Goal: Task Accomplishment & Management: Manage account settings

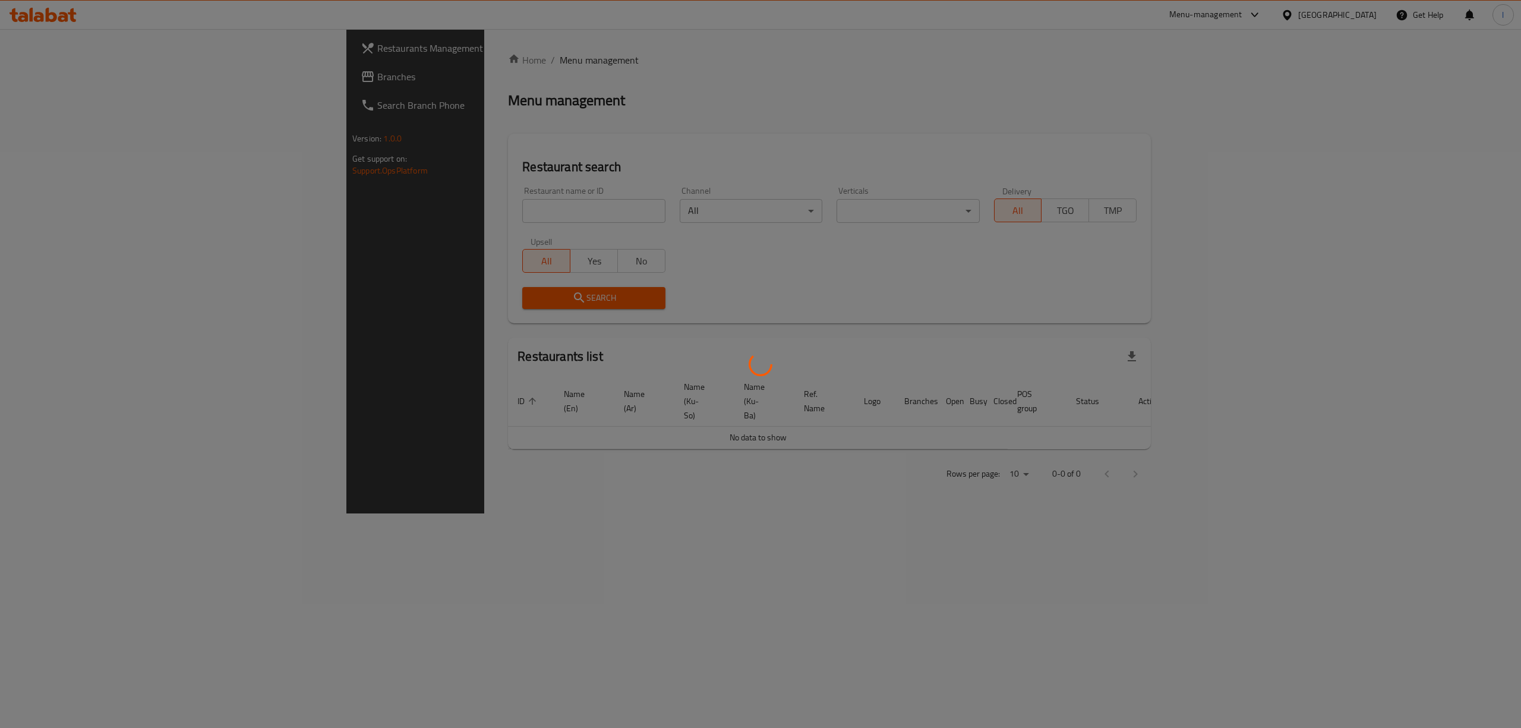
click at [378, 206] on div at bounding box center [760, 364] width 1521 height 728
click at [350, 214] on div at bounding box center [760, 364] width 1521 height 728
click at [348, 209] on div at bounding box center [760, 364] width 1521 height 728
click at [345, 213] on div at bounding box center [760, 364] width 1521 height 728
click at [358, 214] on div at bounding box center [760, 364] width 1521 height 728
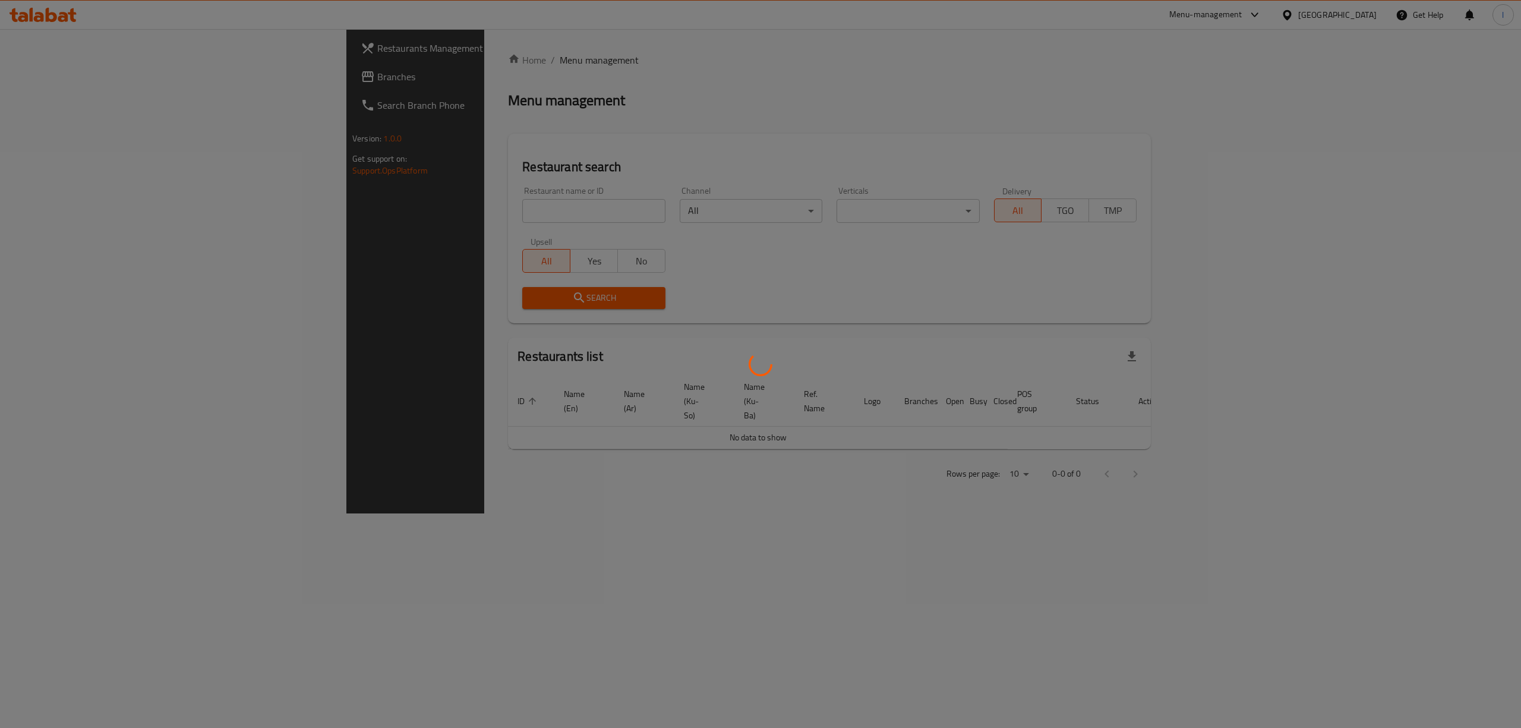
click at [358, 214] on div at bounding box center [760, 364] width 1521 height 728
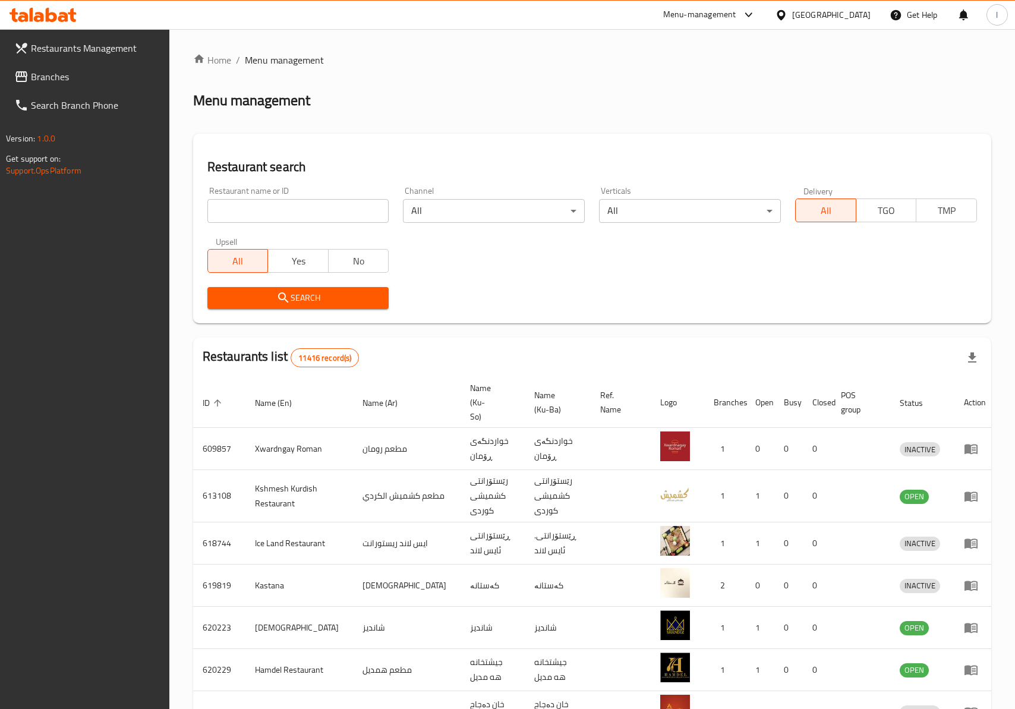
click at [304, 216] on input "search" at bounding box center [298, 211] width 182 height 24
paste input "Yum Box"
type input "Yum Box"
click at [242, 287] on button "Search" at bounding box center [298, 298] width 182 height 22
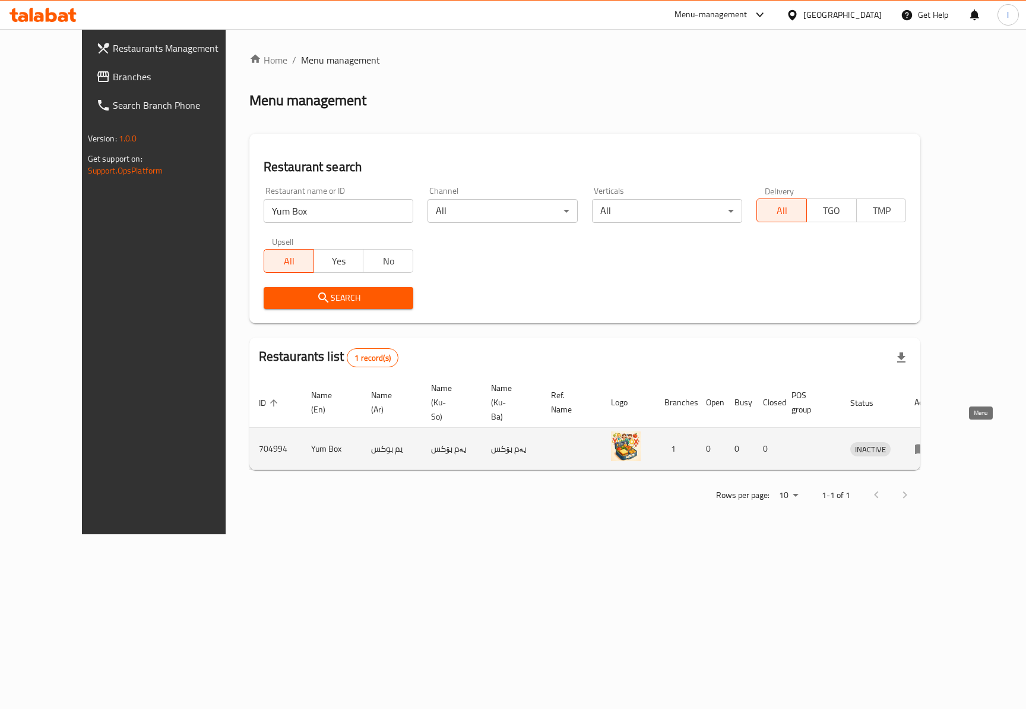
click at [928, 444] on icon "enhanced table" at bounding box center [921, 449] width 13 height 10
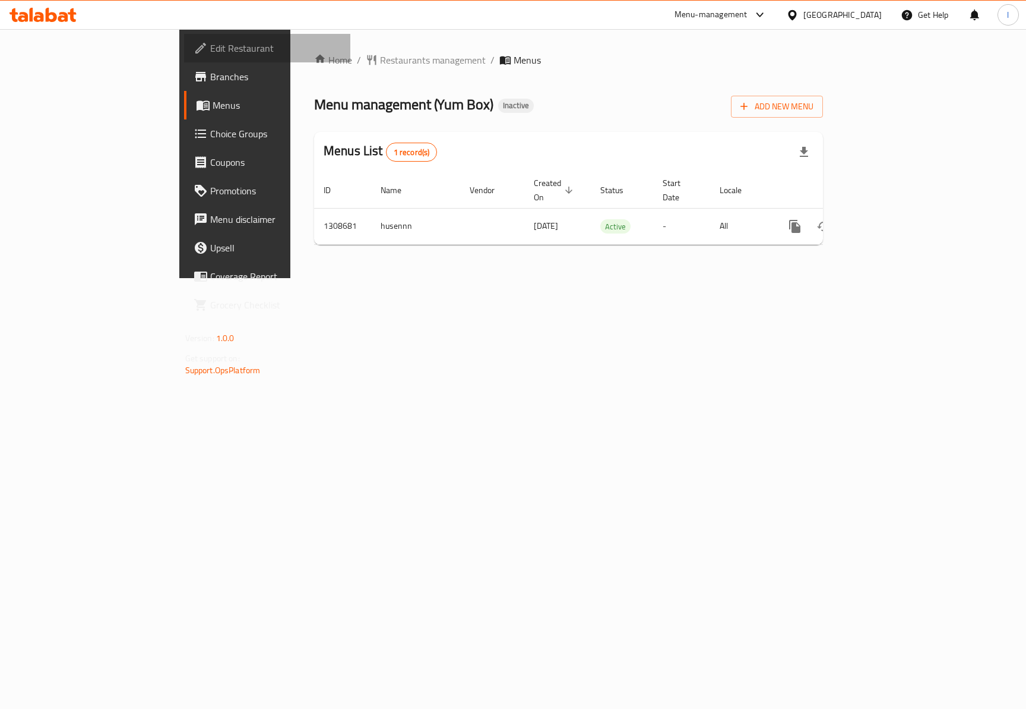
click at [210, 55] on span "Edit Restaurant" at bounding box center [275, 48] width 131 height 14
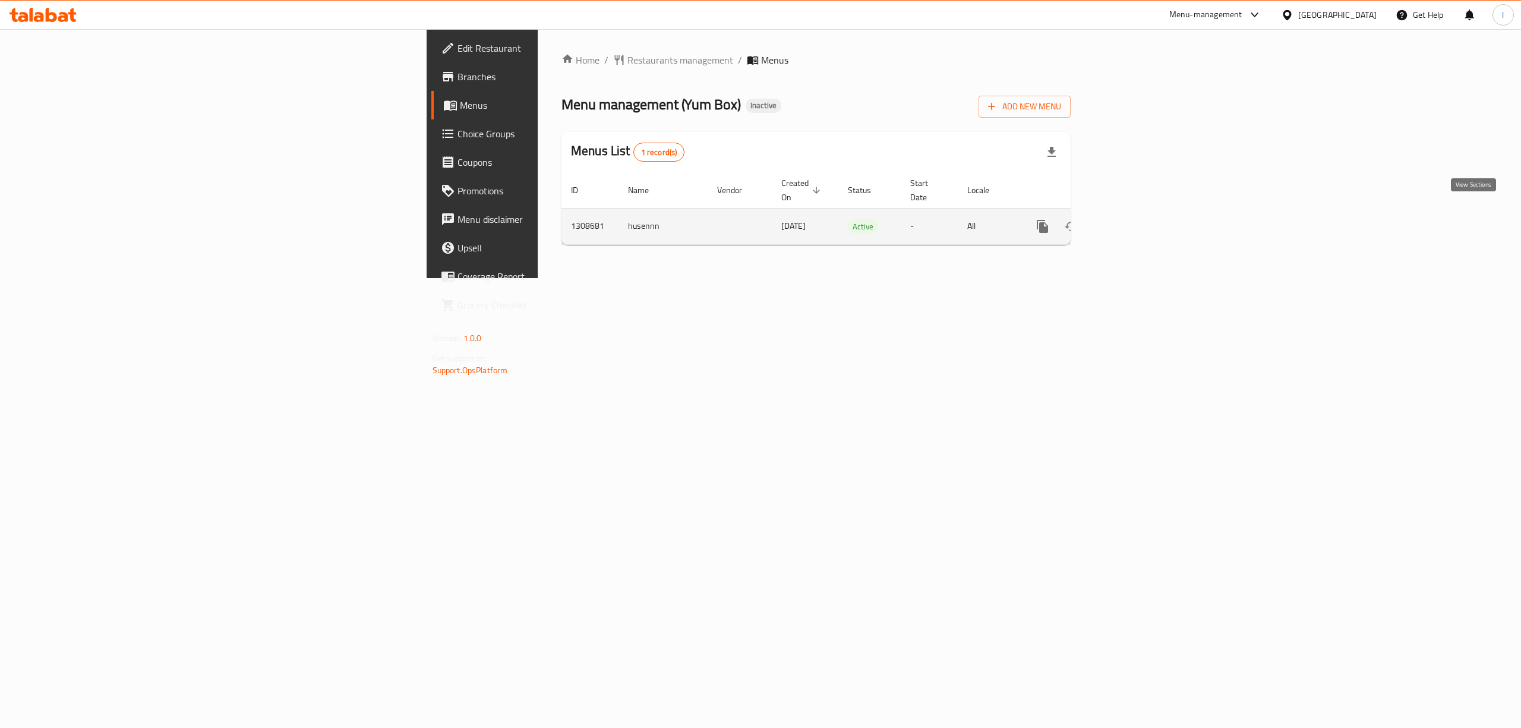
click at [1142, 213] on link "enhanced table" at bounding box center [1128, 226] width 29 height 29
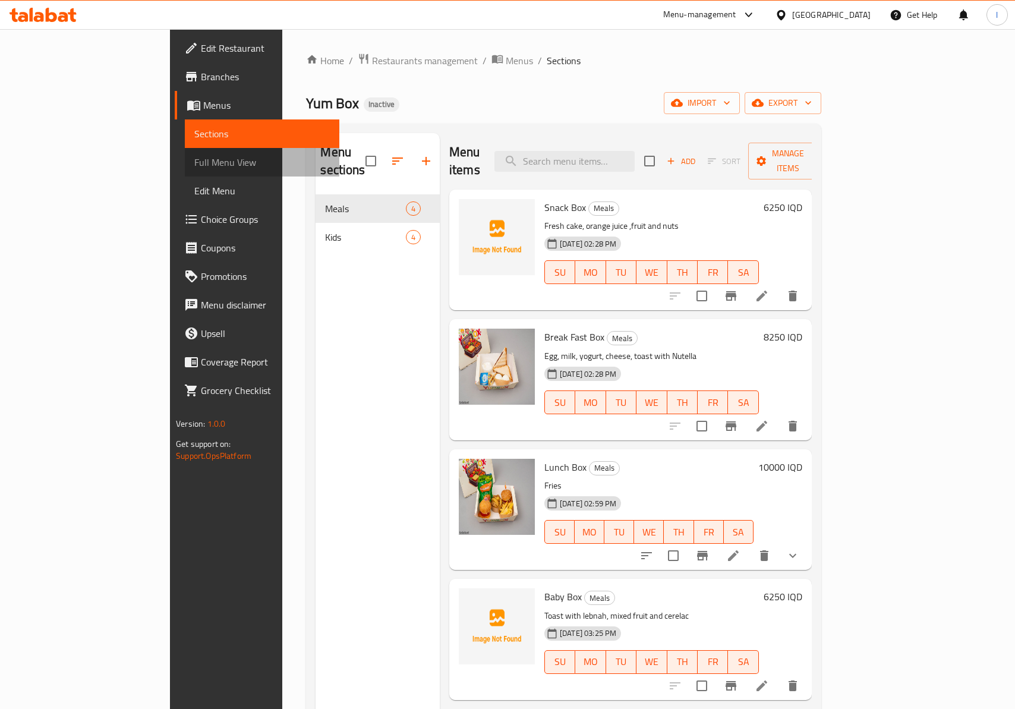
click at [194, 157] on span "Full Menu View" at bounding box center [261, 162] width 135 height 14
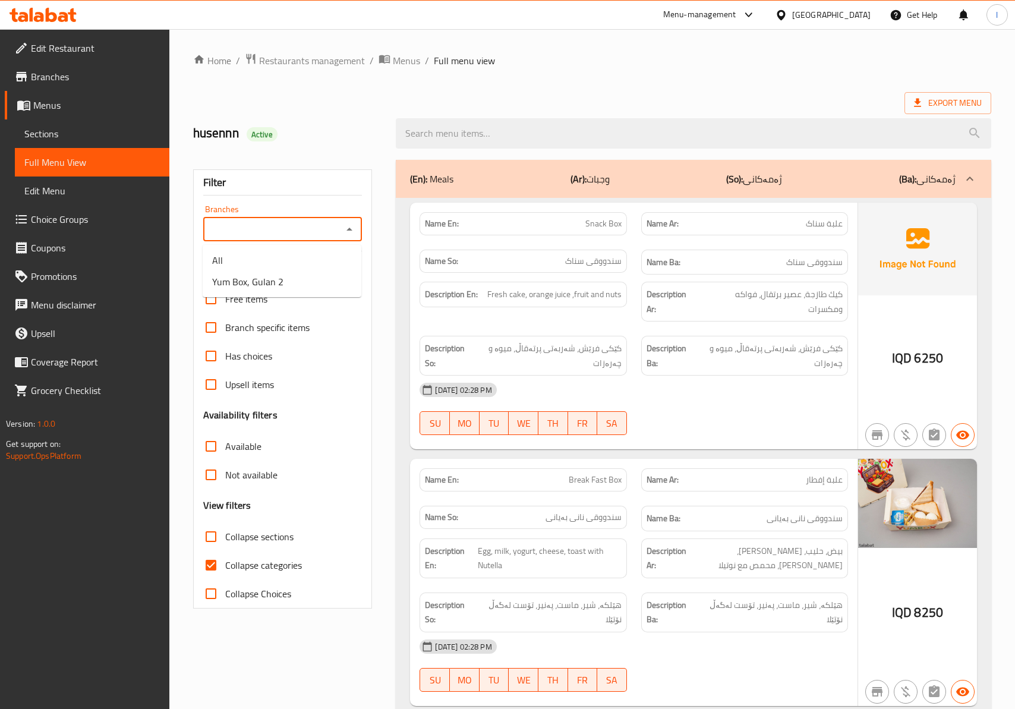
click at [290, 234] on input "Branches" at bounding box center [273, 229] width 132 height 17
click at [264, 278] on span "Yum Box, Gulan 2" at bounding box center [247, 281] width 71 height 14
type input "Yum Box, Gulan 2"
click at [272, 560] on span "Collapse categories" at bounding box center [263, 565] width 77 height 14
click at [225, 560] on input "Collapse categories" at bounding box center [211, 565] width 29 height 29
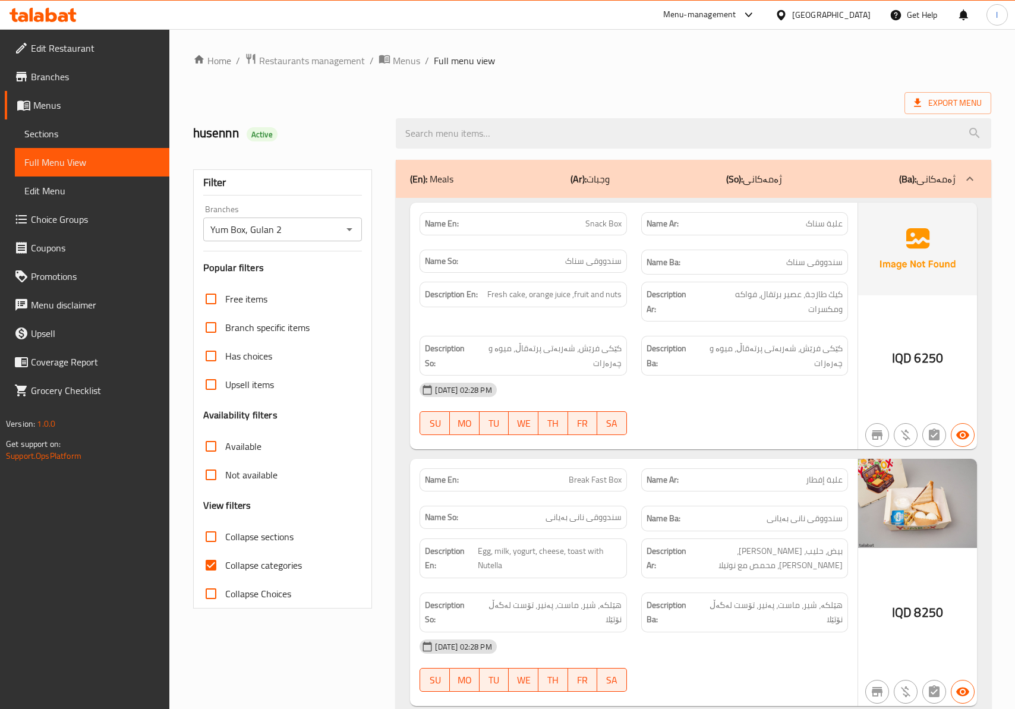
checkbox input "false"
click at [633, 388] on div "[DATE] 02:28 PM" at bounding box center [633, 389] width 442 height 29
click at [819, 447] on div "Name En: Snack Box Name Ar: علبة سناک Name So: سندووقی سناک Name Ba: سندووقی سن…" at bounding box center [633, 326] width 447 height 247
click at [725, 390] on div "[DATE] 02:28 PM" at bounding box center [633, 389] width 442 height 29
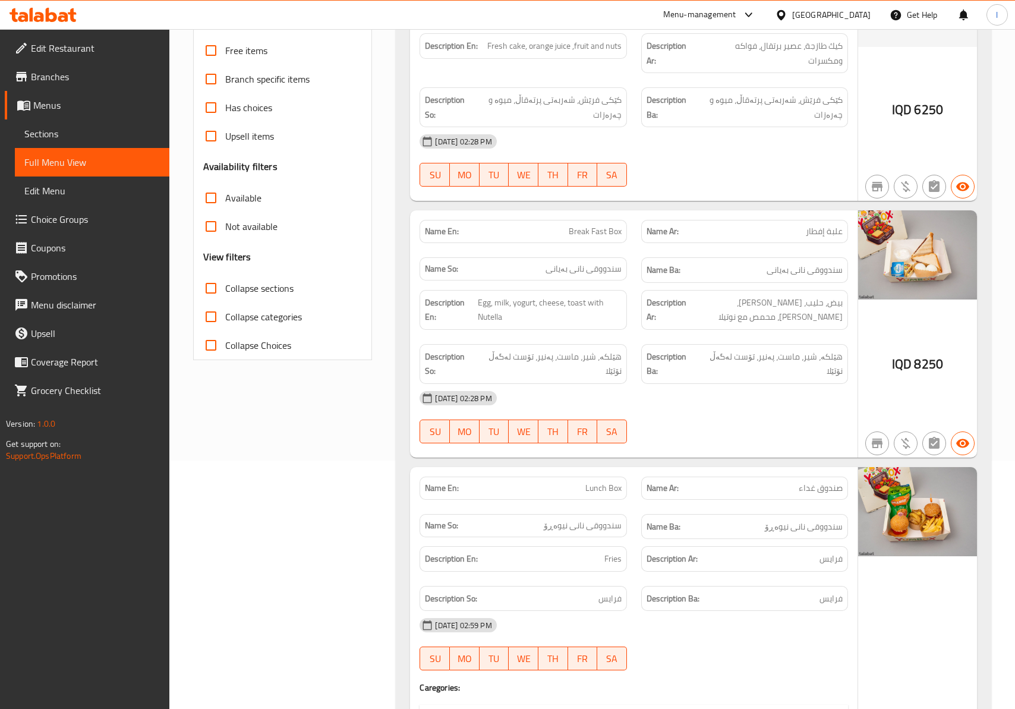
scroll to position [264, 0]
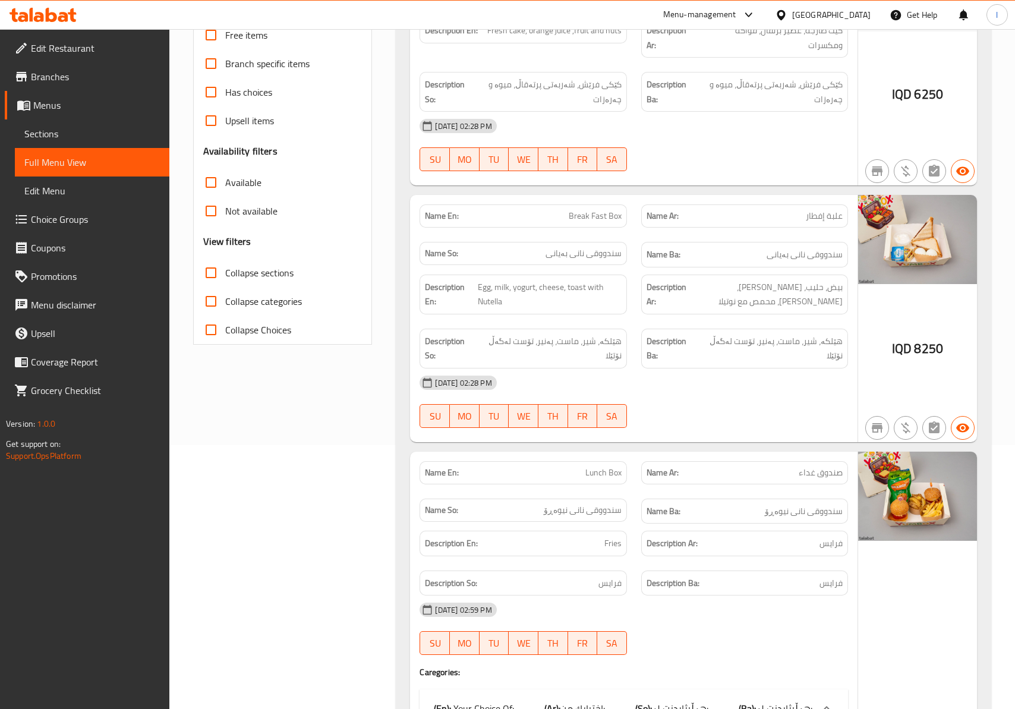
click at [721, 373] on div "[DATE] 02:28 PM" at bounding box center [633, 382] width 442 height 29
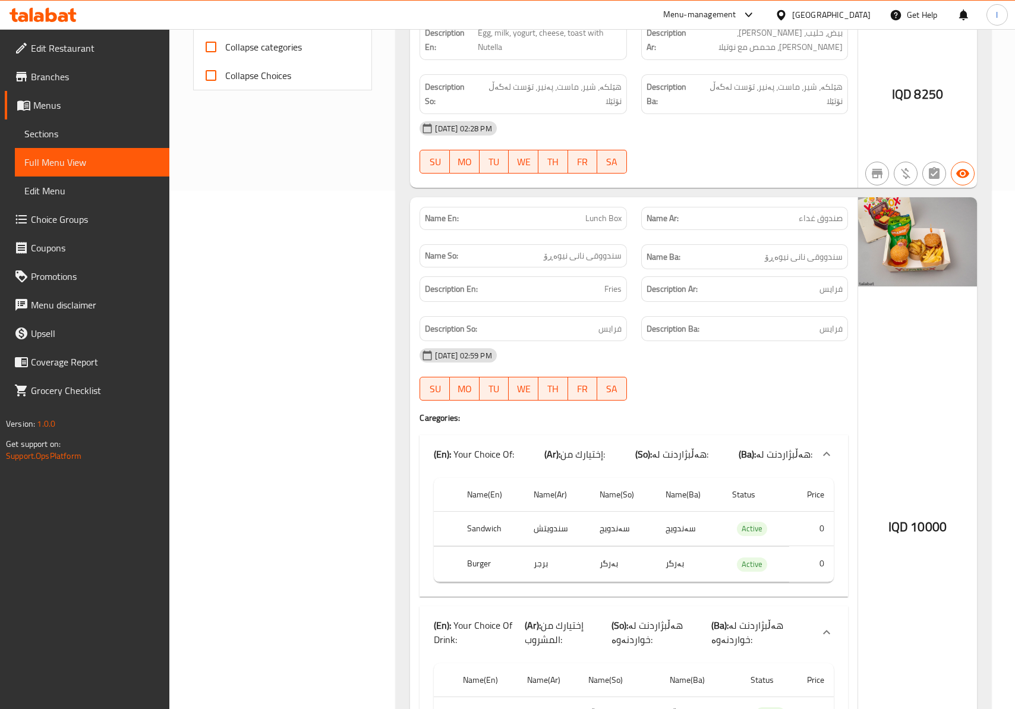
scroll to position [528, 0]
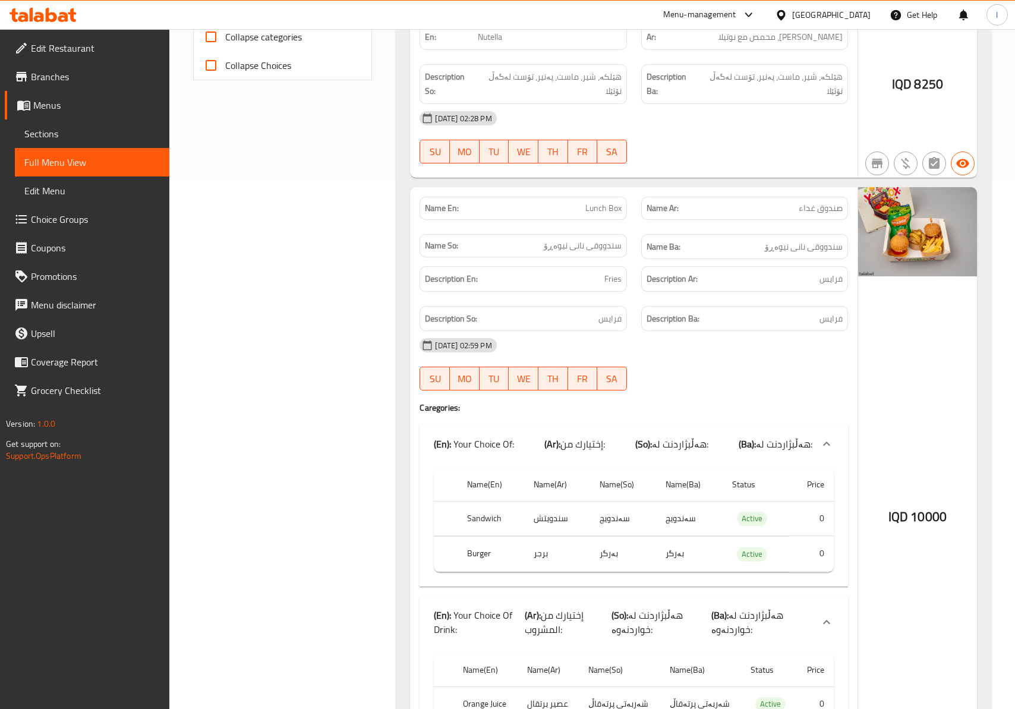
click at [642, 227] on div "Name Ba: سندووقی نانی نیوەڕۆ" at bounding box center [744, 247] width 221 height 40
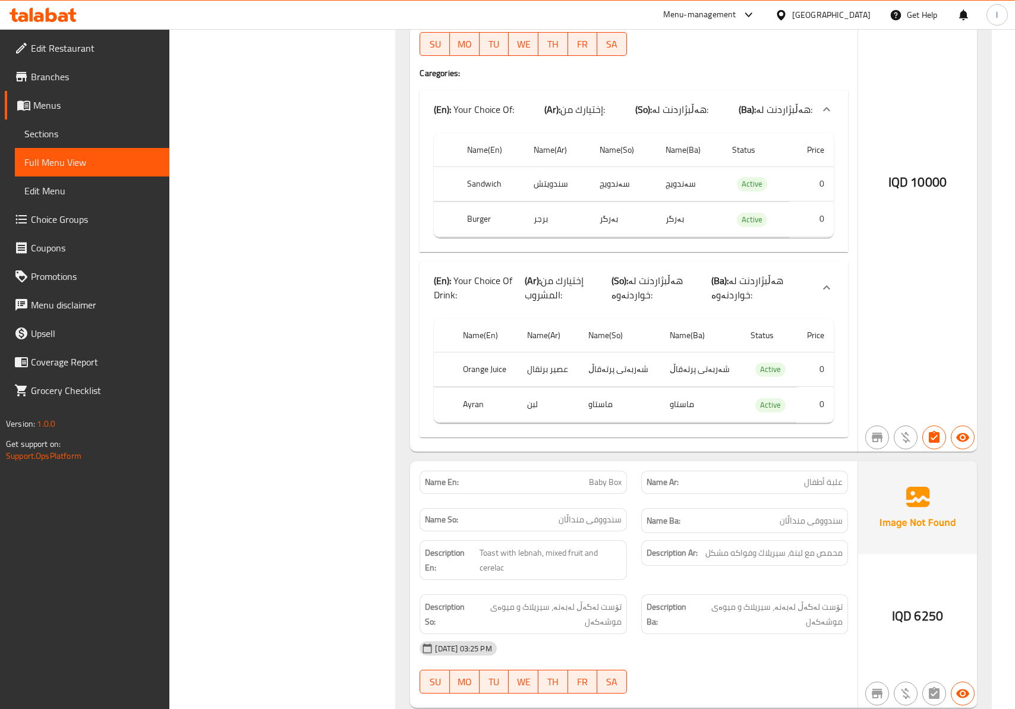
scroll to position [1056, 0]
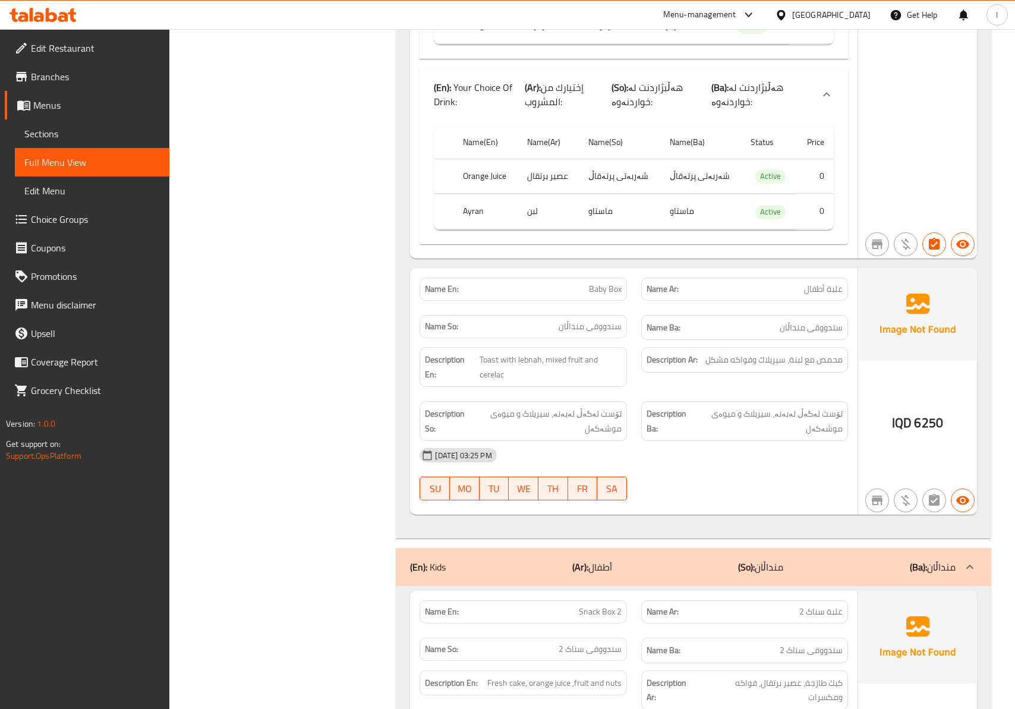
click at [301, 269] on div "Filter Branches Yum Box, Gulan 2 Branches Popular filters Free items Branch spe…" at bounding box center [287, 543] width 203 height 2892
click at [813, 449] on div "[DATE] 03:25 PM" at bounding box center [633, 455] width 442 height 29
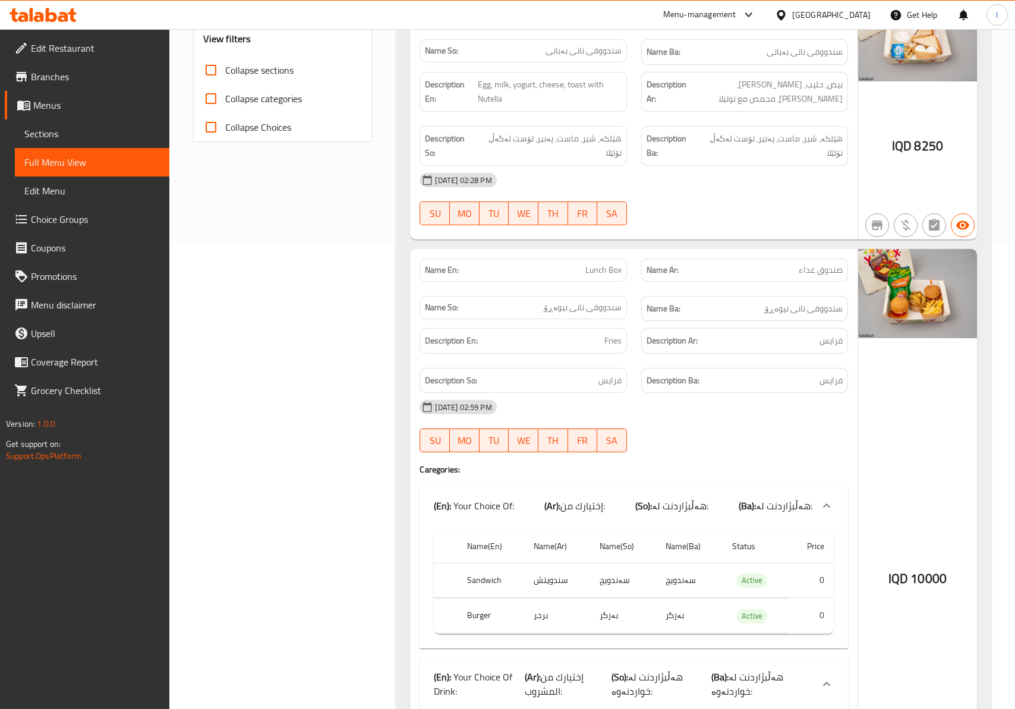
scroll to position [528, 0]
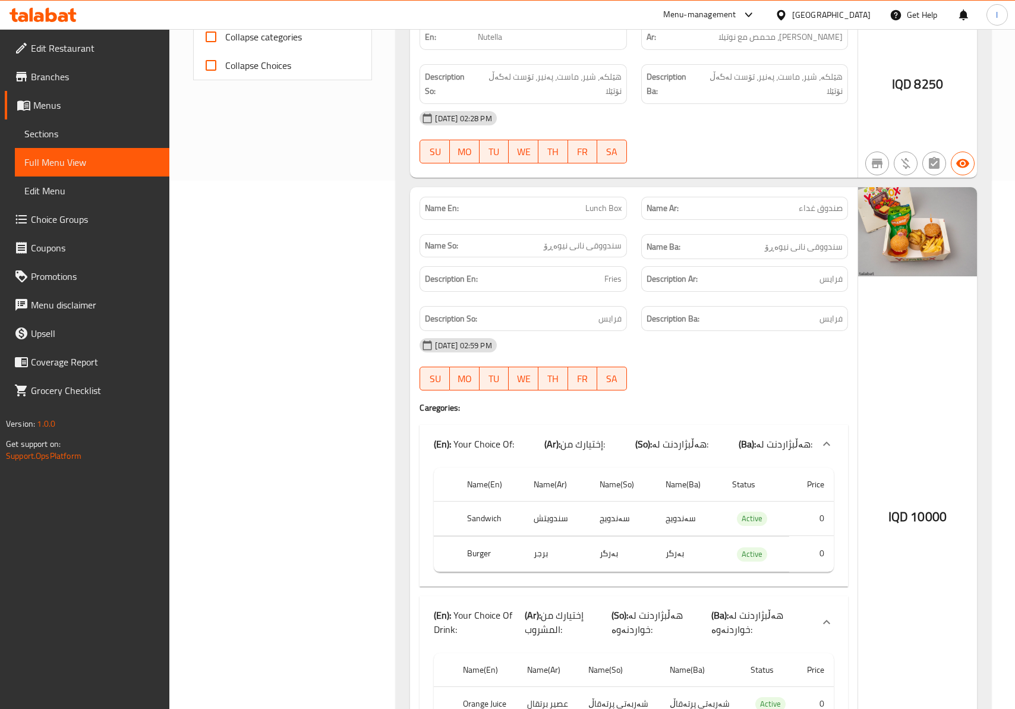
click at [564, 202] on p "Name En: Lunch Box" at bounding box center [523, 208] width 196 height 12
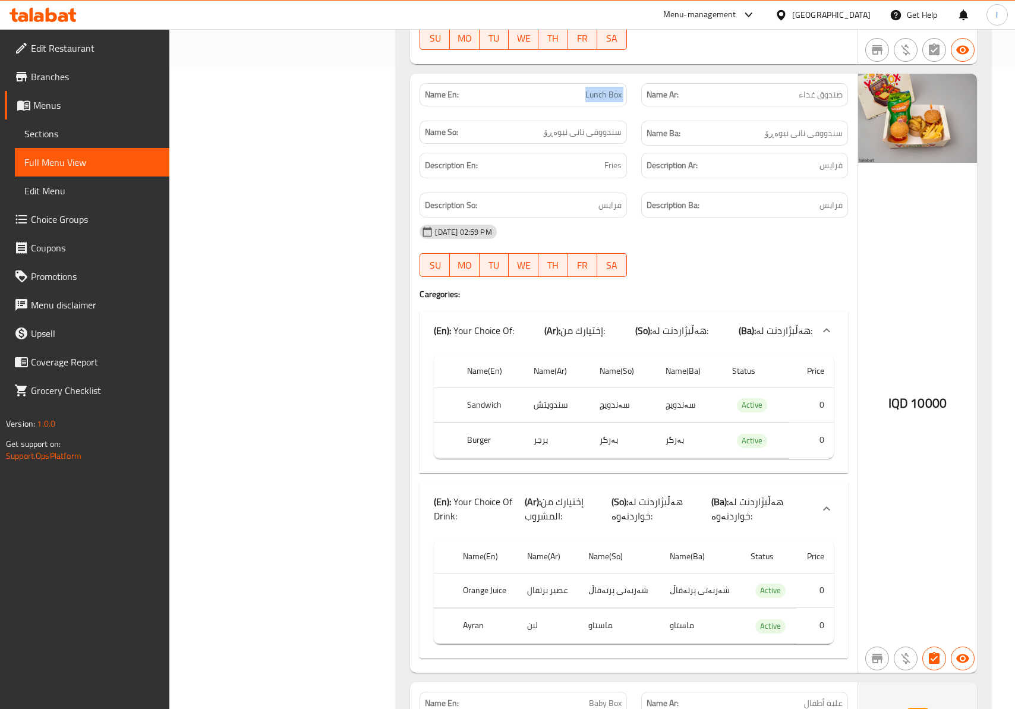
scroll to position [663, 0]
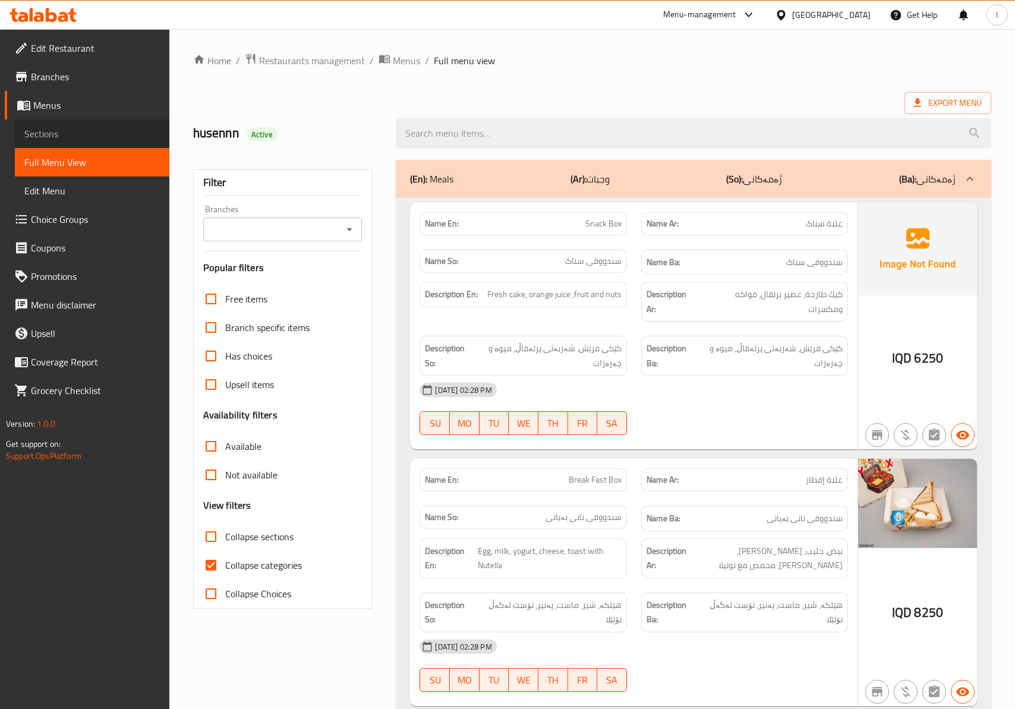
click at [56, 137] on span "Sections" at bounding box center [91, 134] width 135 height 14
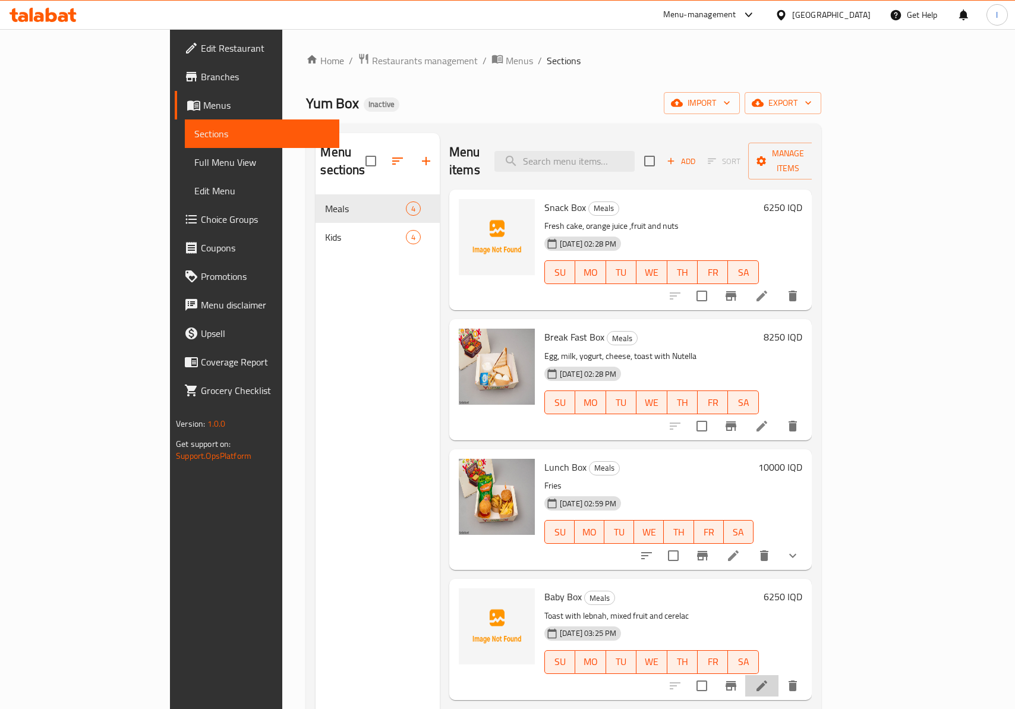
click at [769, 678] on icon at bounding box center [761, 685] width 14 height 14
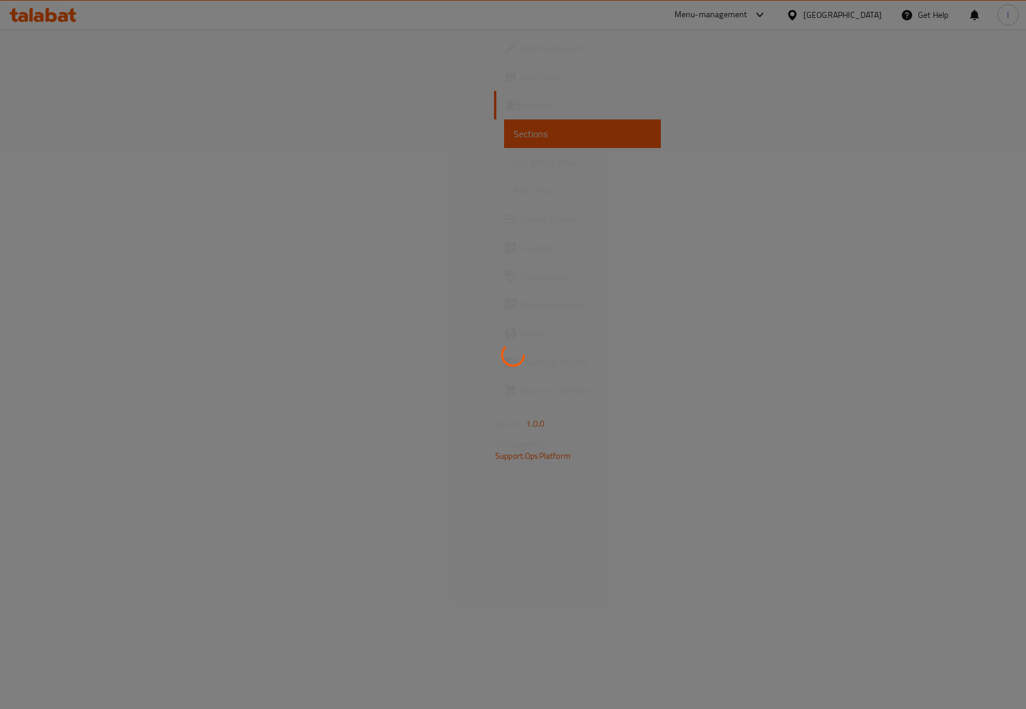
click at [802, 402] on div at bounding box center [513, 354] width 1026 height 709
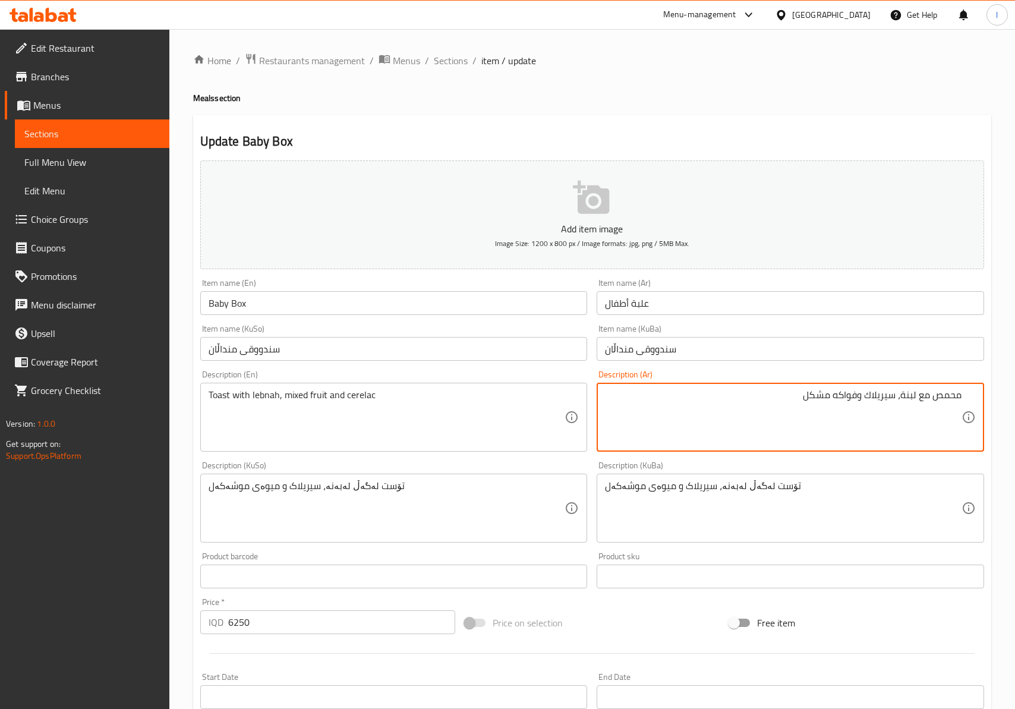
click at [879, 397] on textarea "محمص مع لبنة، سيريلاك وفواكه مشكل" at bounding box center [783, 417] width 356 height 56
drag, startPoint x: 858, startPoint y: 396, endPoint x: 779, endPoint y: 400, distance: 78.5
click at [779, 400] on textarea "محمص مع لبنة، سيريلاك وفواكه مشكل" at bounding box center [783, 417] width 356 height 56
click at [876, 394] on textarea "محمص مع لبنة، سيريلاك وفواكه مشكل" at bounding box center [783, 417] width 356 height 56
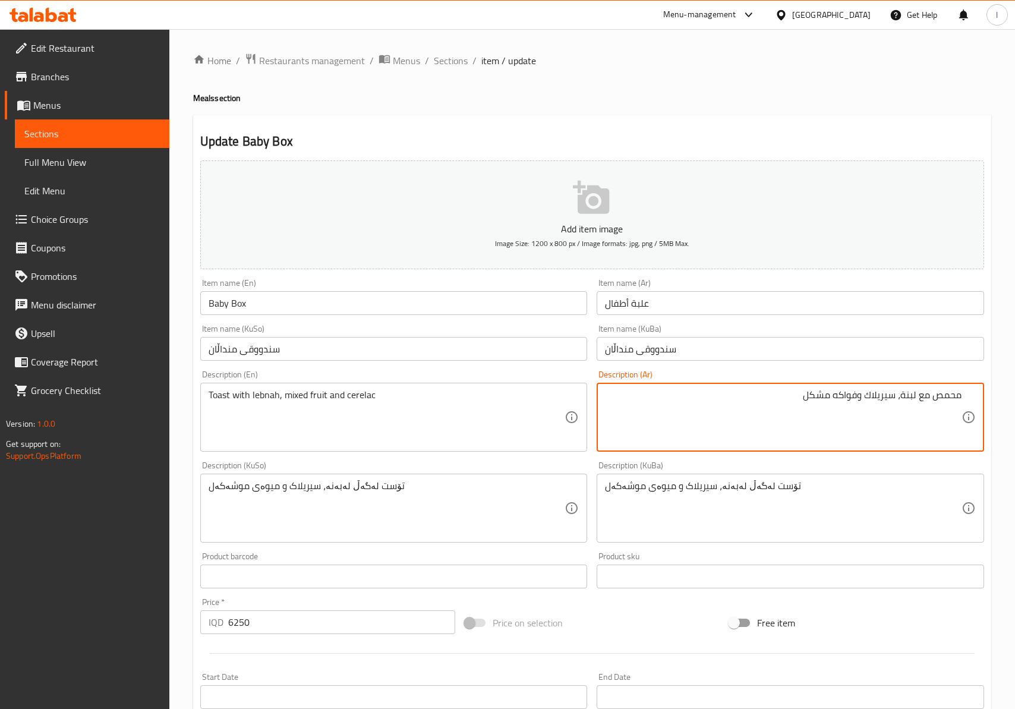
click at [876, 394] on textarea "محمص مع لبنة، سيريلاك وفواكه مشكل" at bounding box center [783, 417] width 356 height 56
click at [887, 402] on textarea "محمص مع لبنة، سيريلاك وفواكه مشكل" at bounding box center [783, 417] width 356 height 56
paste textarea "فواكه مشكل"
drag, startPoint x: 835, startPoint y: 394, endPoint x: 773, endPoint y: 402, distance: 62.8
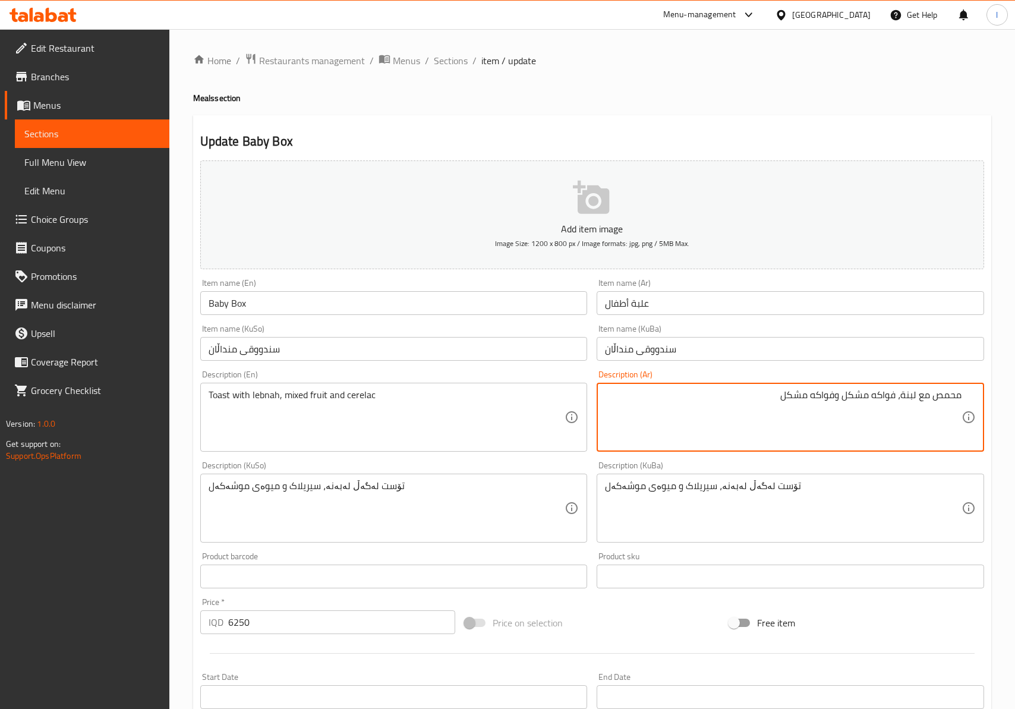
click at [773, 402] on textarea "محمص مع لبنة، فواكه مشكل وفواكه مشكل" at bounding box center [783, 417] width 356 height 56
paste textarea "سيريلاك"
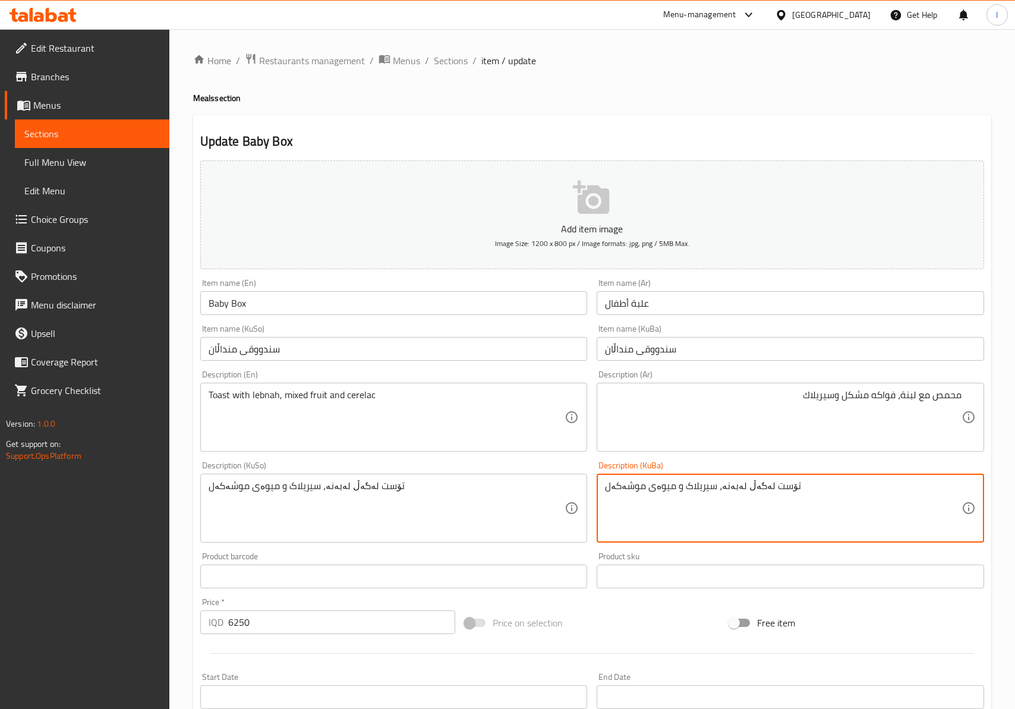
click at [649, 359] on input "سندووقی منداڵان" at bounding box center [789, 349] width 387 height 24
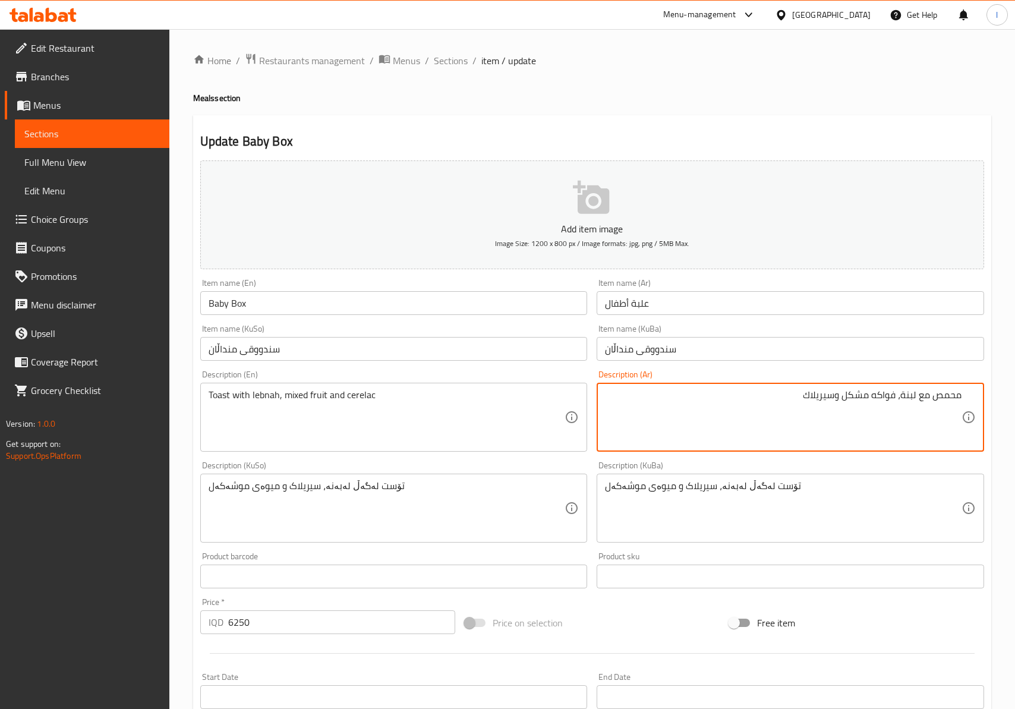
type textarea "محمص مع لبنة، فواكه مشكل وسيريلاك"
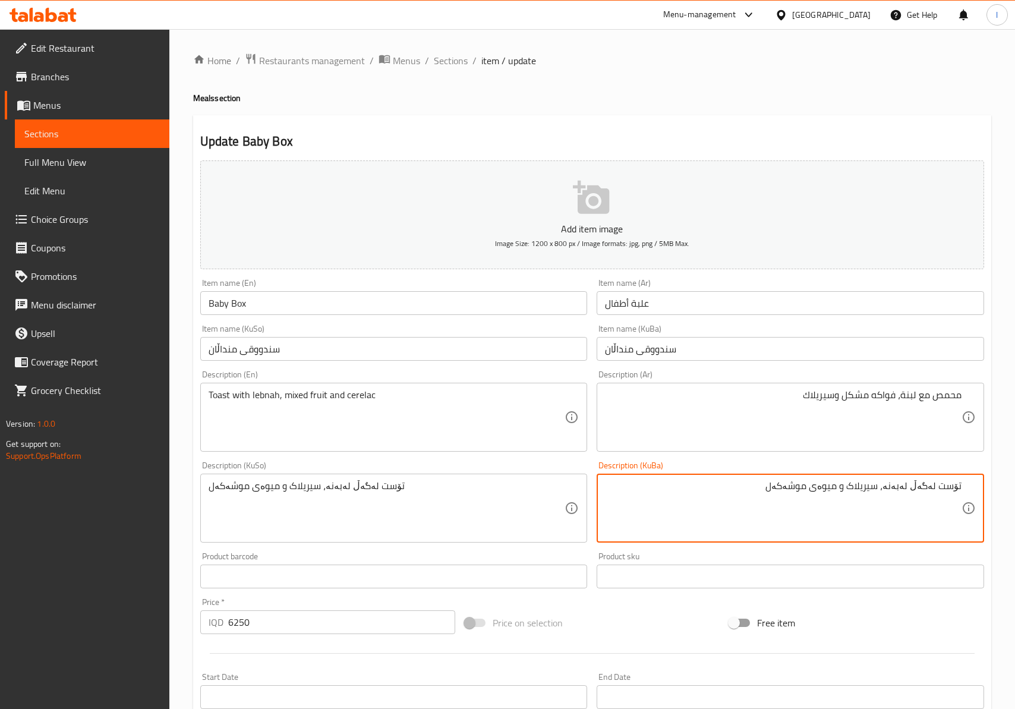
click at [877, 486] on textarea "تۆست لەگەڵ لەبەنە، سیریلاک و میوەی موشەکەل" at bounding box center [783, 508] width 356 height 56
drag, startPoint x: 848, startPoint y: 489, endPoint x: 781, endPoint y: 489, distance: 67.7
click at [782, 489] on textarea "تۆست لەگەڵ لەبەنە، سیریلاک و میوەی موشەکەل" at bounding box center [783, 508] width 356 height 56
click at [808, 486] on textarea "تۆست لەگەڵ لەبەنە، سیریلاک و میوەی موشەکەل" at bounding box center [783, 508] width 356 height 56
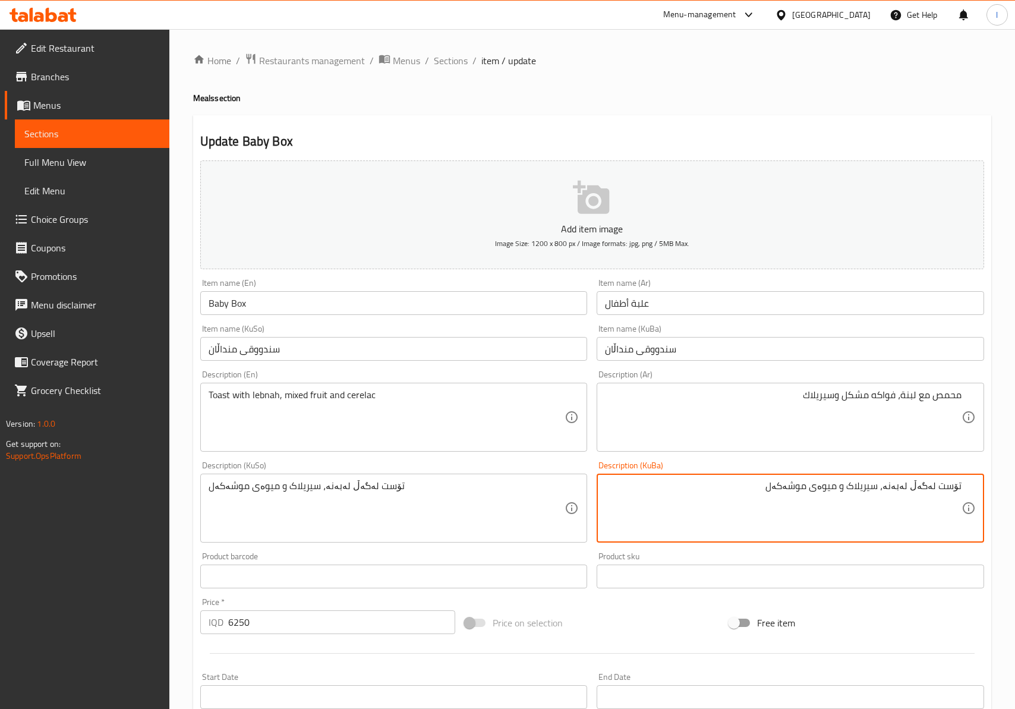
click at [808, 486] on textarea "تۆست لەگەڵ لەبەنە، سیریلاک و میوەی موشەکەل" at bounding box center [783, 508] width 356 height 56
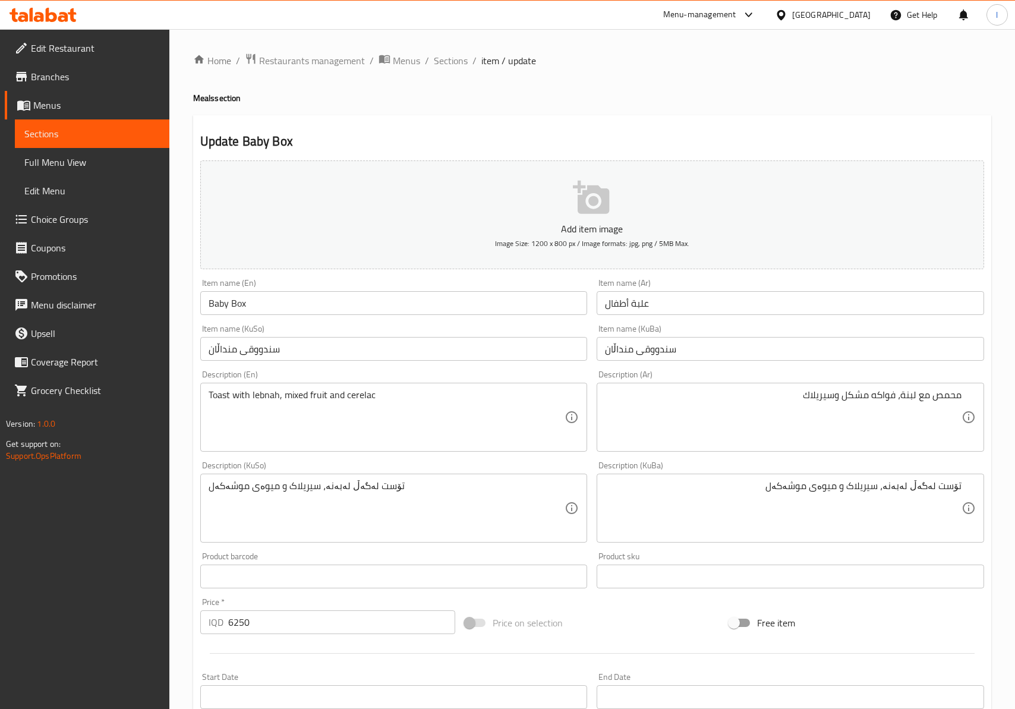
click at [828, 484] on textarea "تۆست لەگەڵ لەبەنە، سیریلاک و میوەی موشەکەل" at bounding box center [783, 508] width 356 height 56
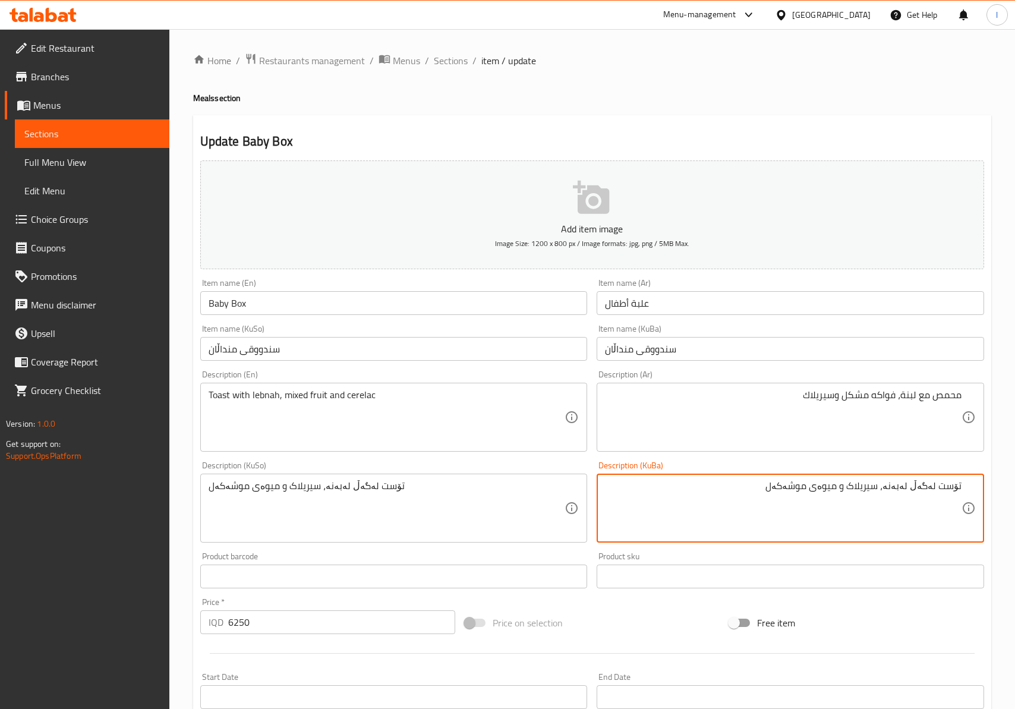
drag, startPoint x: 848, startPoint y: 485, endPoint x: 751, endPoint y: 485, distance: 96.8
click at [751, 485] on textarea "تۆست لەگەڵ لەبەنە، سیریلاک و میوەی موشەکەل" at bounding box center [783, 508] width 356 height 56
paste textarea "سیریلاک"
click at [876, 483] on textarea "تۆست لەگەڵ لەبەنە، سیریلاک و سیریلاک" at bounding box center [783, 508] width 356 height 56
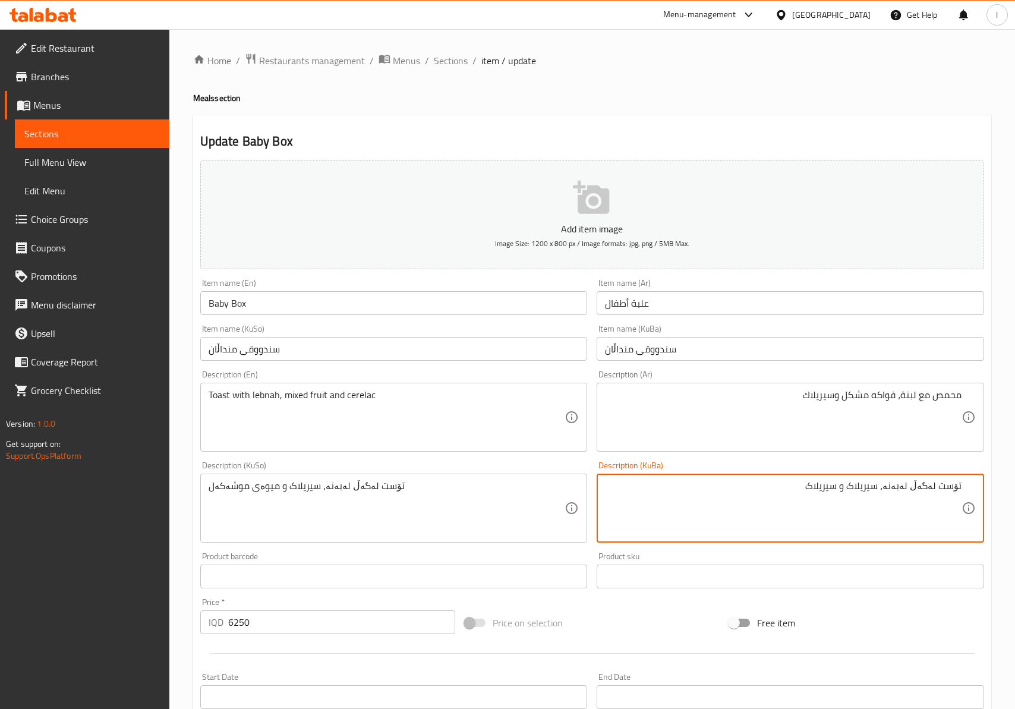
paste textarea "میوەی موشەکەل"
click at [706, 504] on textarea "تۆست لەگەڵ لەبەنە، میوەی موشەکەلو سیریلاک" at bounding box center [783, 508] width 356 height 56
click at [830, 491] on textarea "تۆست لەگەڵ لەبەنە، میوەی موشەکەلو سیریلاک" at bounding box center [783, 508] width 356 height 56
click at [825, 491] on textarea "تۆست لەگەڵ لەبەنە، میوەی موشەکەلو سیریلاک" at bounding box center [783, 508] width 356 height 56
click at [828, 489] on textarea "تۆست لەگەڵ لەبەنە، میوەی موشەکەلو سیریلاک" at bounding box center [783, 508] width 356 height 56
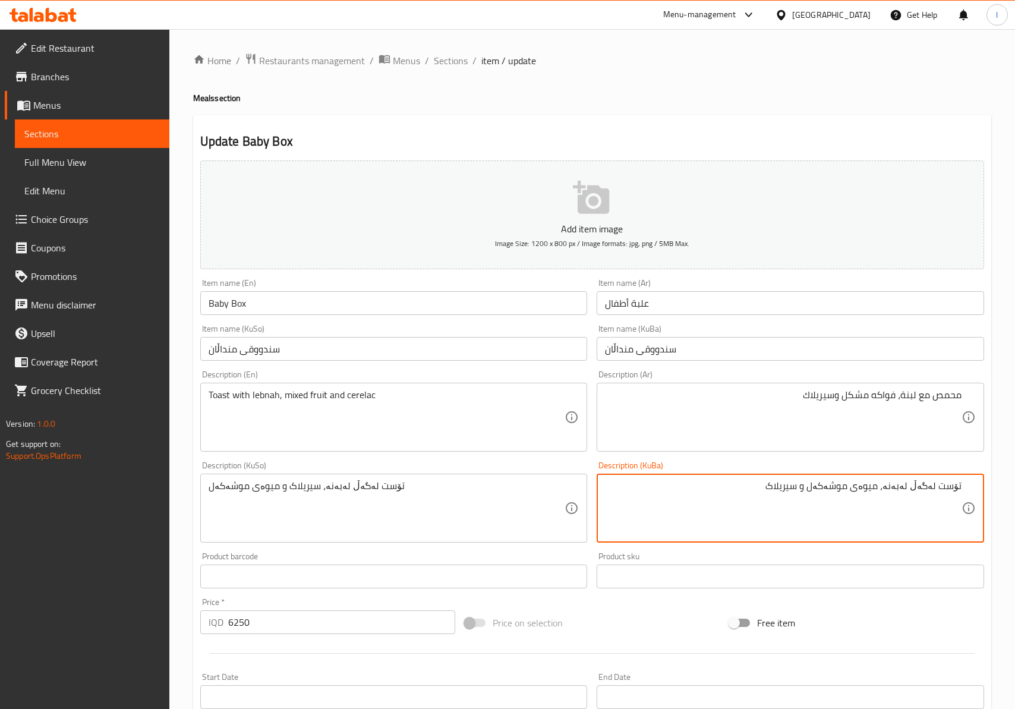
click at [744, 523] on textarea "تۆست لەگەڵ لەبەنە، میوەی موشەکەل و سیریلاک" at bounding box center [783, 508] width 356 height 56
drag, startPoint x: 744, startPoint y: 523, endPoint x: 733, endPoint y: 510, distance: 17.3
click at [733, 510] on textarea "تۆست لەگەڵ لەبەنە، میوەی موشەکەل و سیریلاک" at bounding box center [783, 508] width 356 height 56
type textarea "تۆست لەگەڵ لەبەنە، میوەی موشەکەل و سیریلاک"
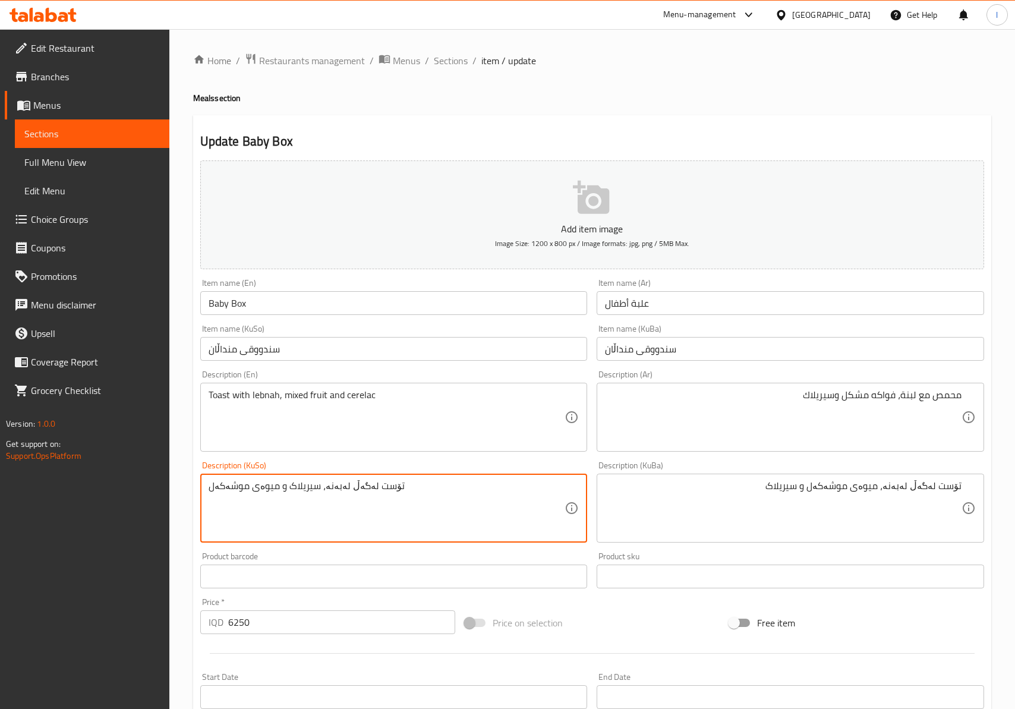
click at [402, 523] on textarea "تۆست لەگەڵ لەبەنە، سیریلاک و میوەی موشەکەل" at bounding box center [387, 508] width 356 height 56
click at [399, 523] on textarea "تۆست لەگەڵ لەبەنە، سیریلاک و میوەی موشەکەل" at bounding box center [387, 508] width 356 height 56
click at [416, 489] on textarea "تۆست لەگەڵ لەبەنە، سیریلاک و میوەی موشەکەل" at bounding box center [387, 508] width 356 height 56
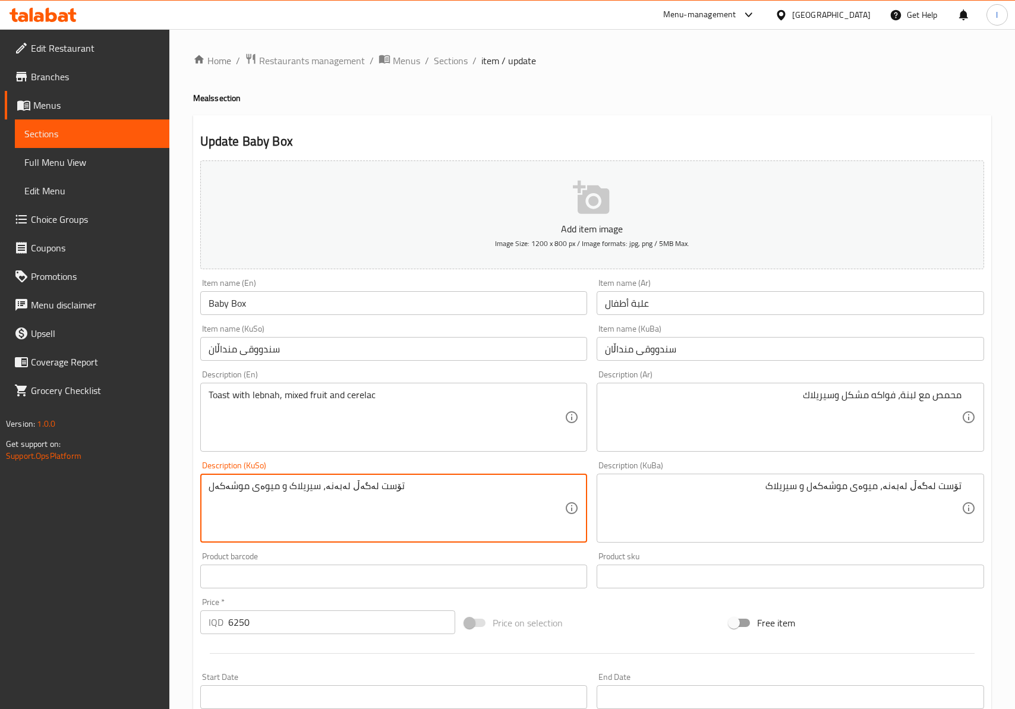
click at [416, 489] on textarea "تۆست لەگەڵ لەبەنە، سیریلاک و میوەی موشەکەل" at bounding box center [387, 508] width 356 height 56
paste textarea "میوەی موشەکەل و سیریلاک"
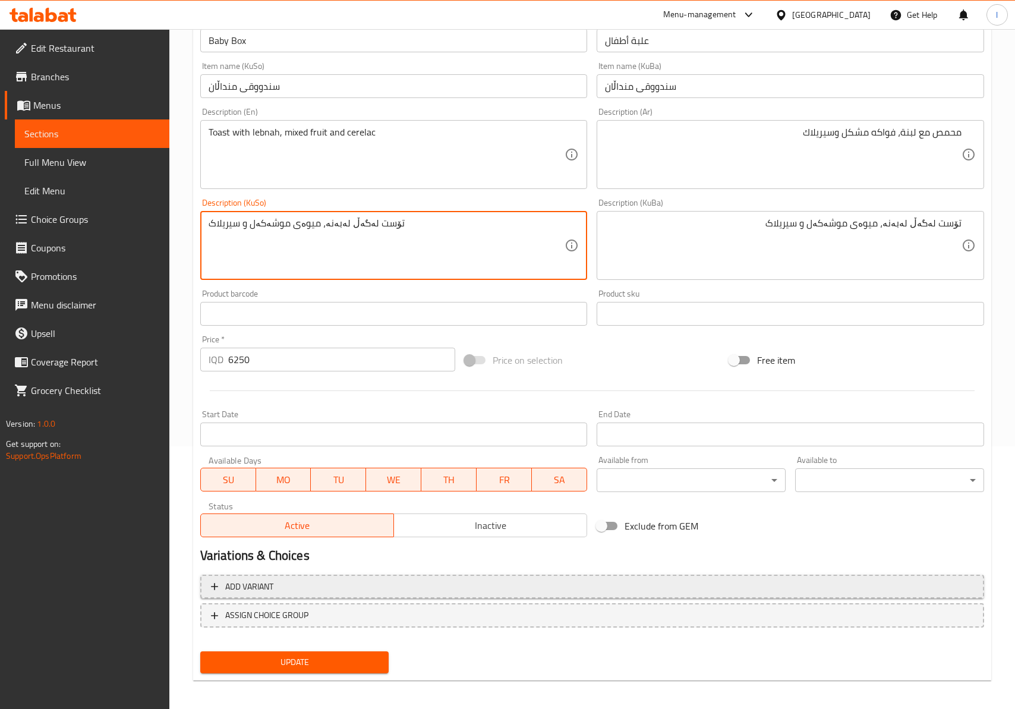
scroll to position [264, 0]
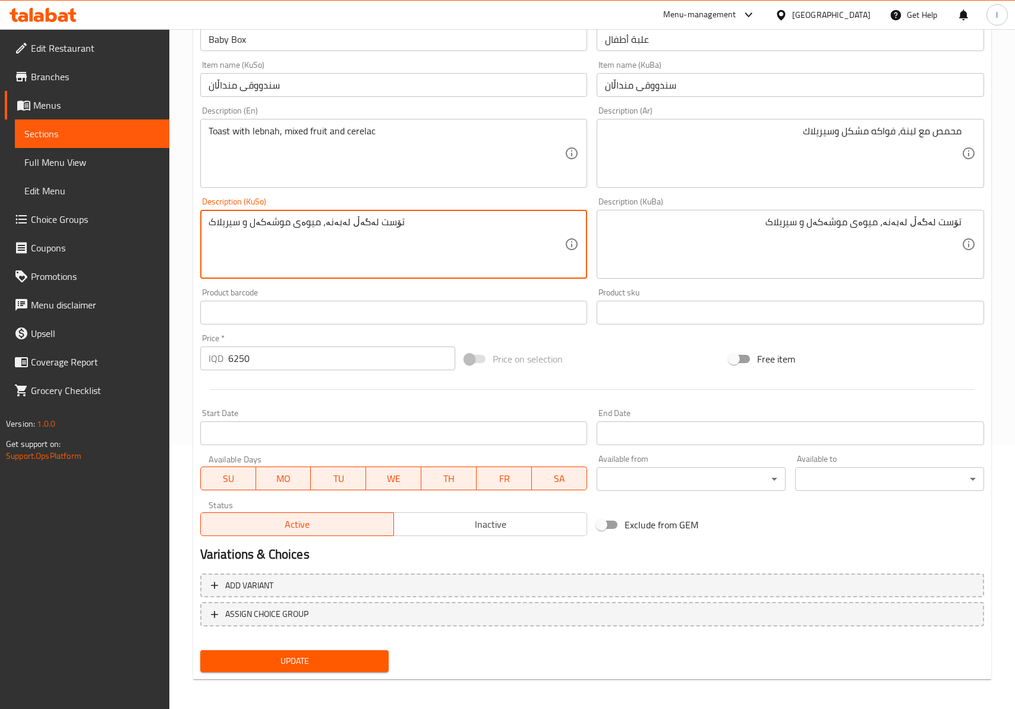
type textarea "تۆست لەگەڵ لەبەنە، میوەی موشەکەل و سیریلاک"
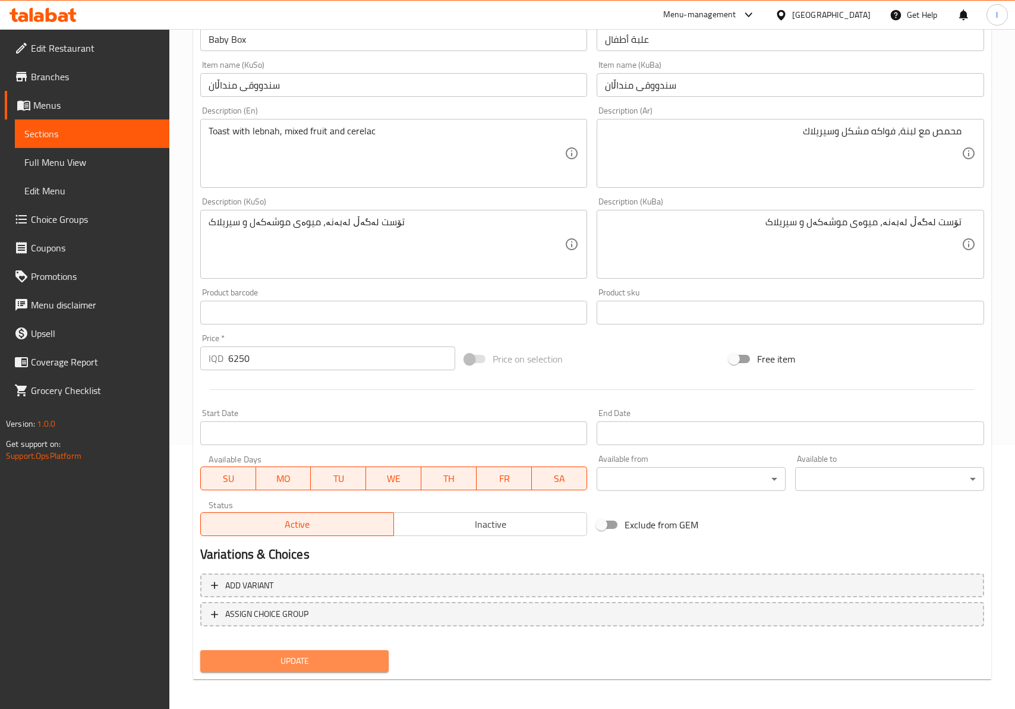
click at [347, 658] on span "Update" at bounding box center [295, 660] width 170 height 15
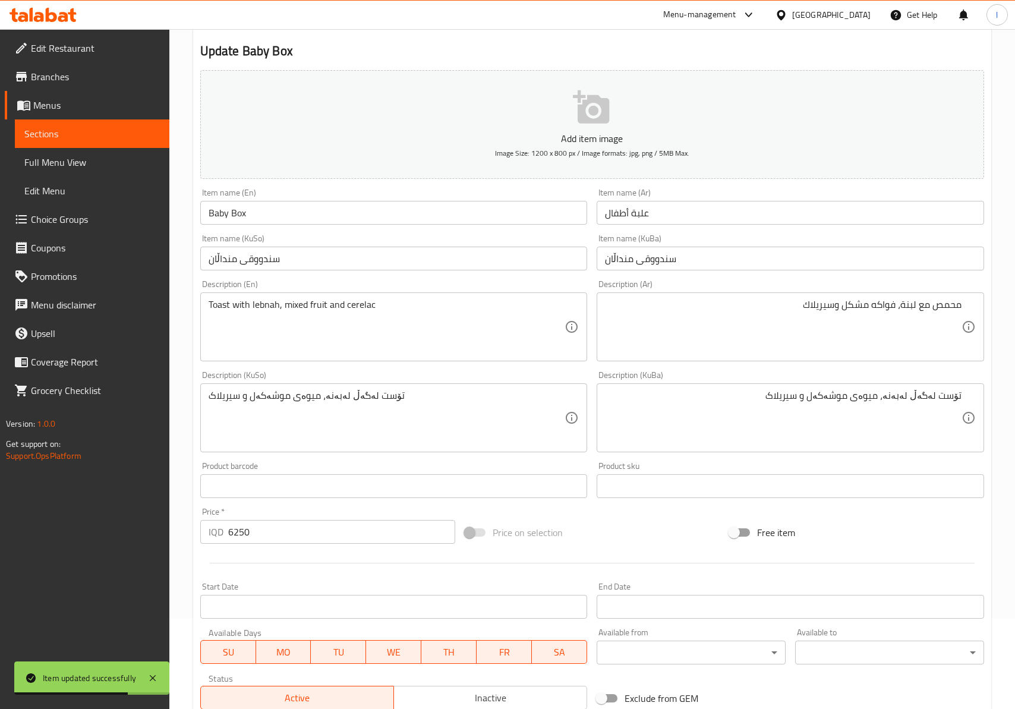
scroll to position [0, 0]
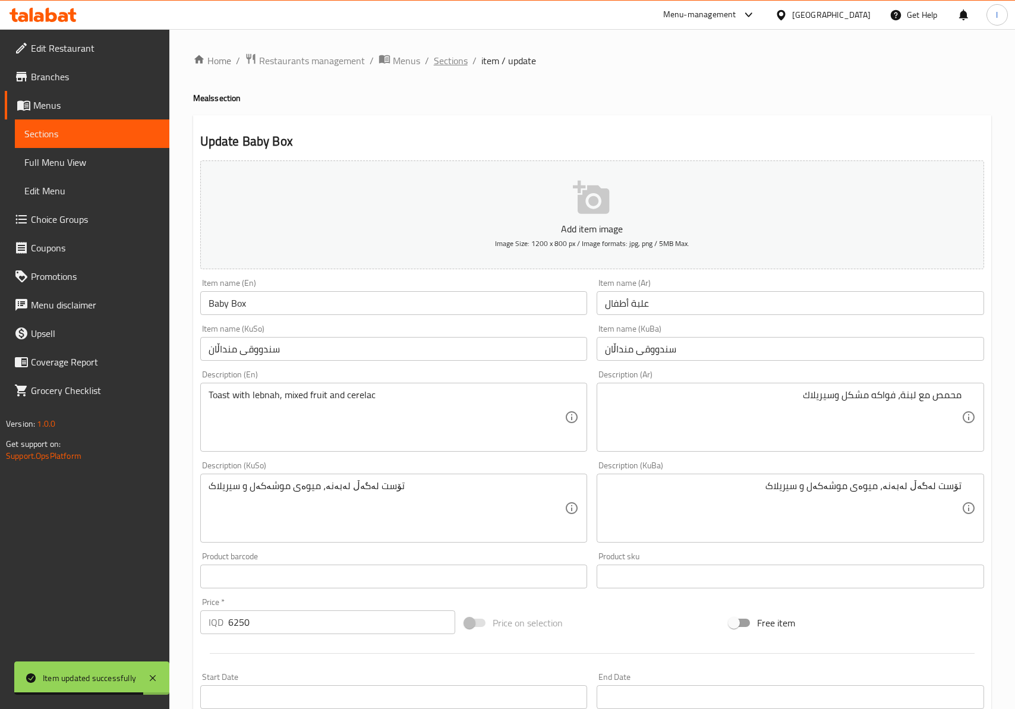
click at [463, 68] on span "Sections" at bounding box center [451, 60] width 34 height 14
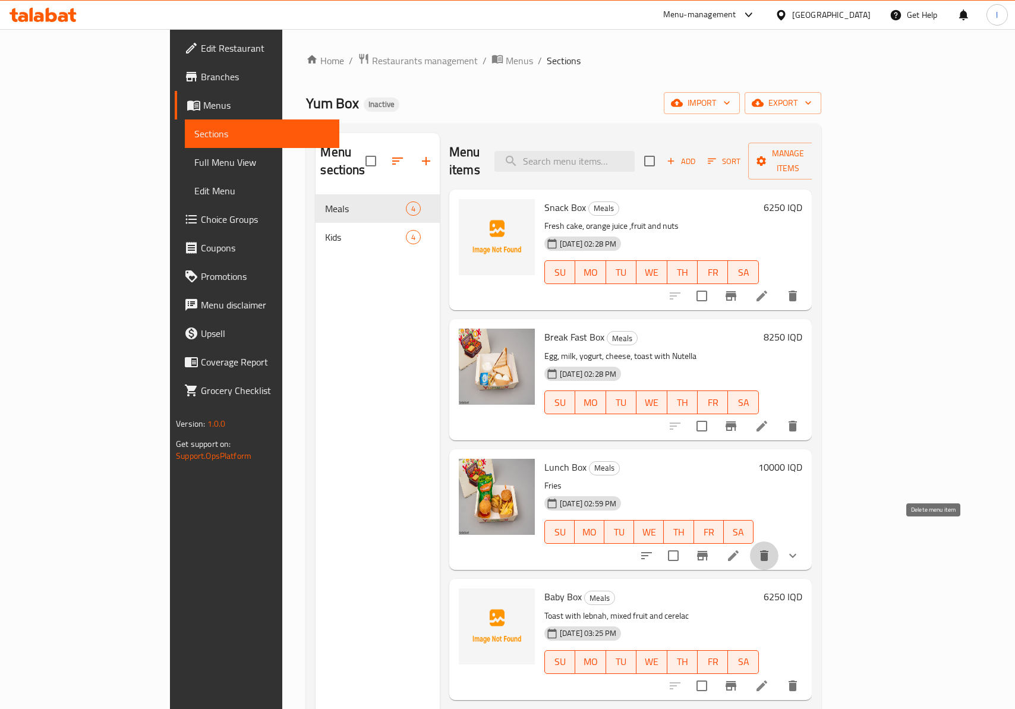
click at [778, 541] on button "delete" at bounding box center [764, 555] width 29 height 29
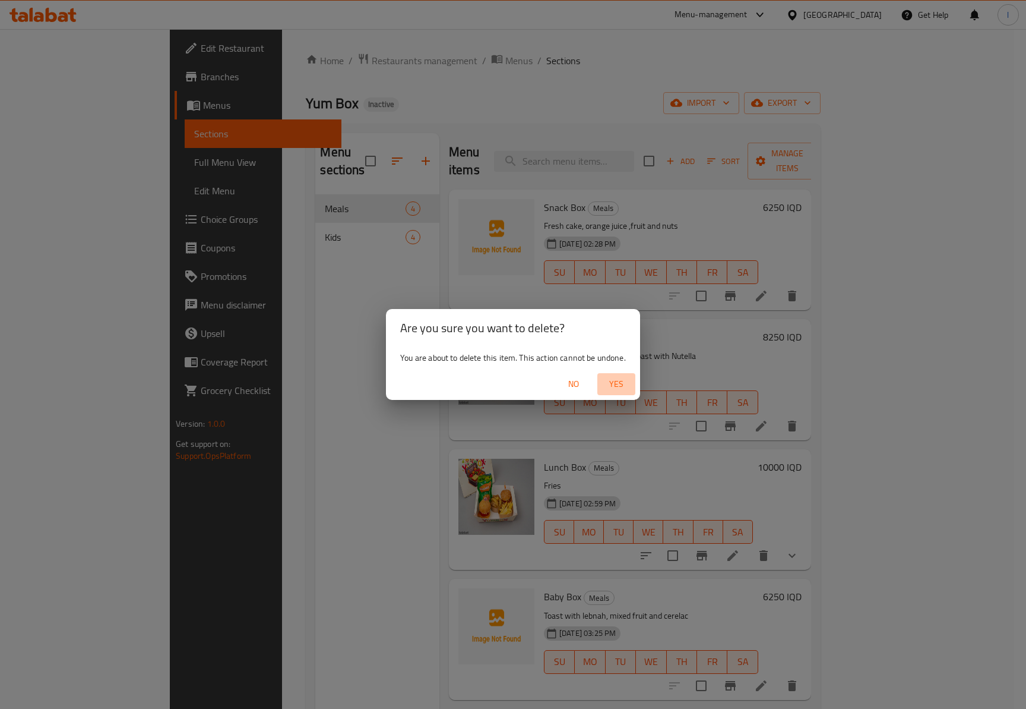
click at [619, 392] on button "Yes" at bounding box center [617, 384] width 38 height 22
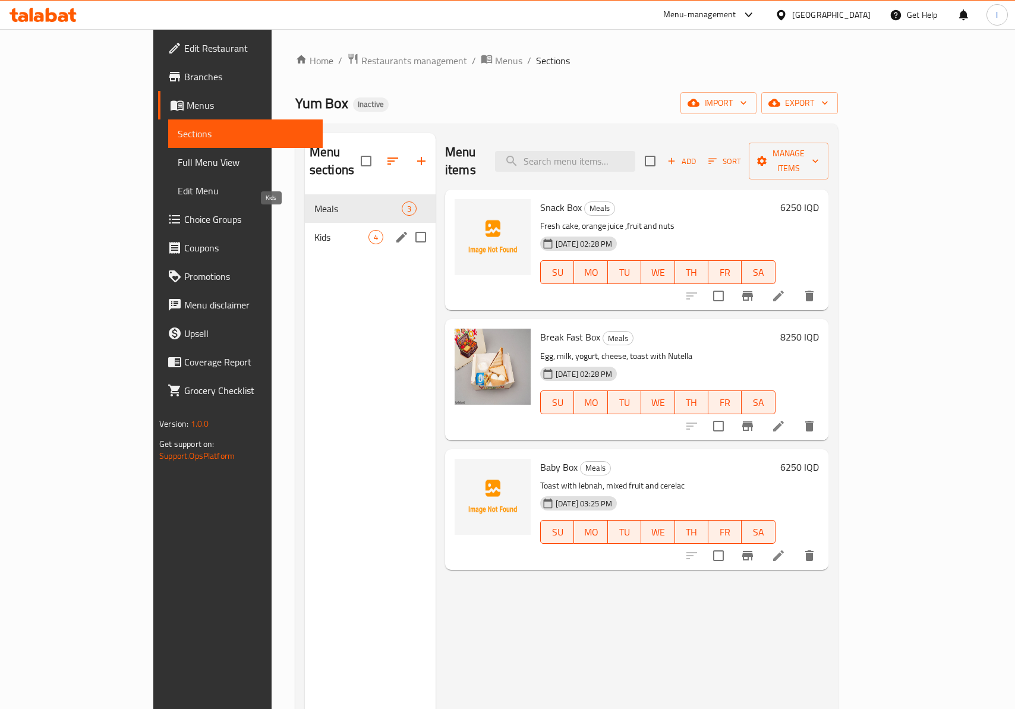
click at [314, 230] on span "Kids" at bounding box center [341, 237] width 54 height 14
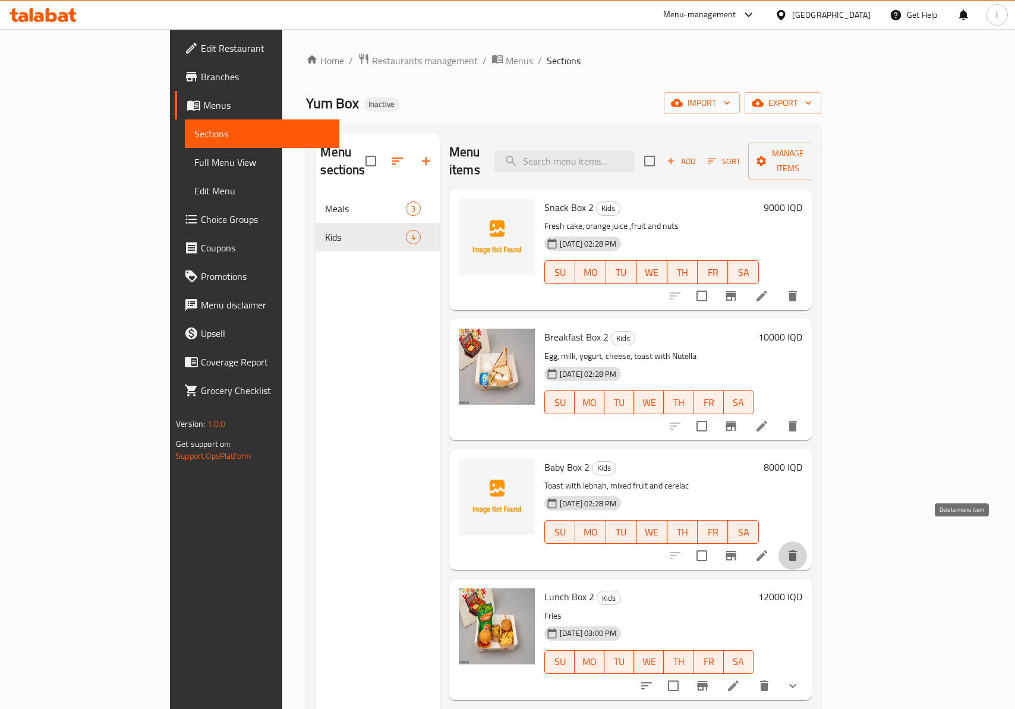
click at [800, 548] on icon "delete" at bounding box center [792, 555] width 14 height 14
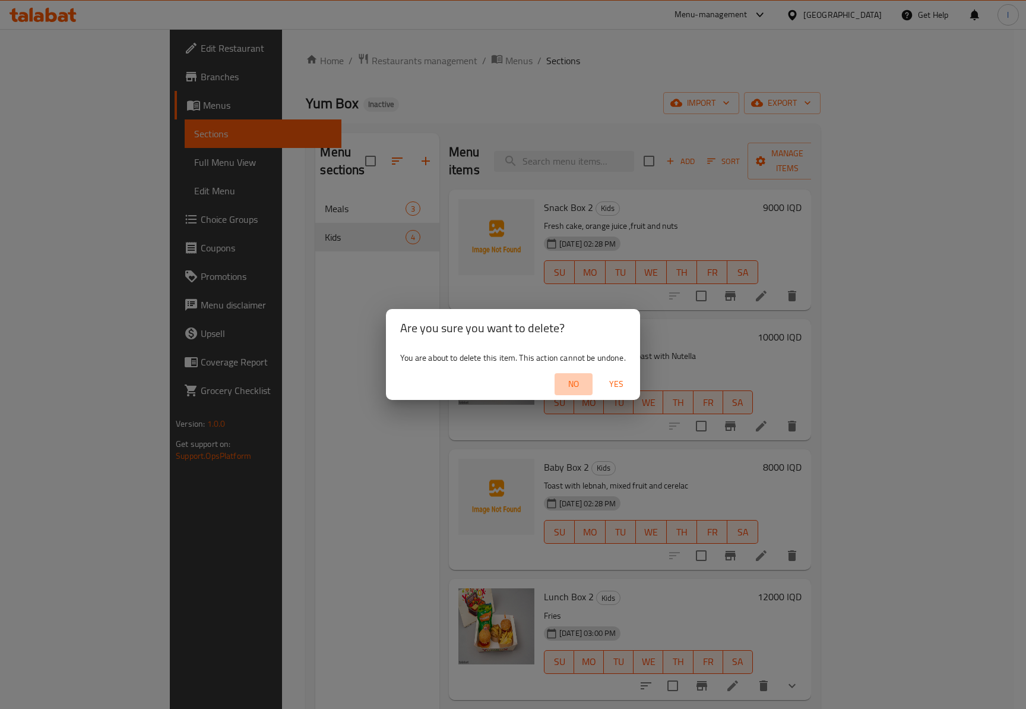
click at [574, 381] on span "No" at bounding box center [574, 384] width 29 height 15
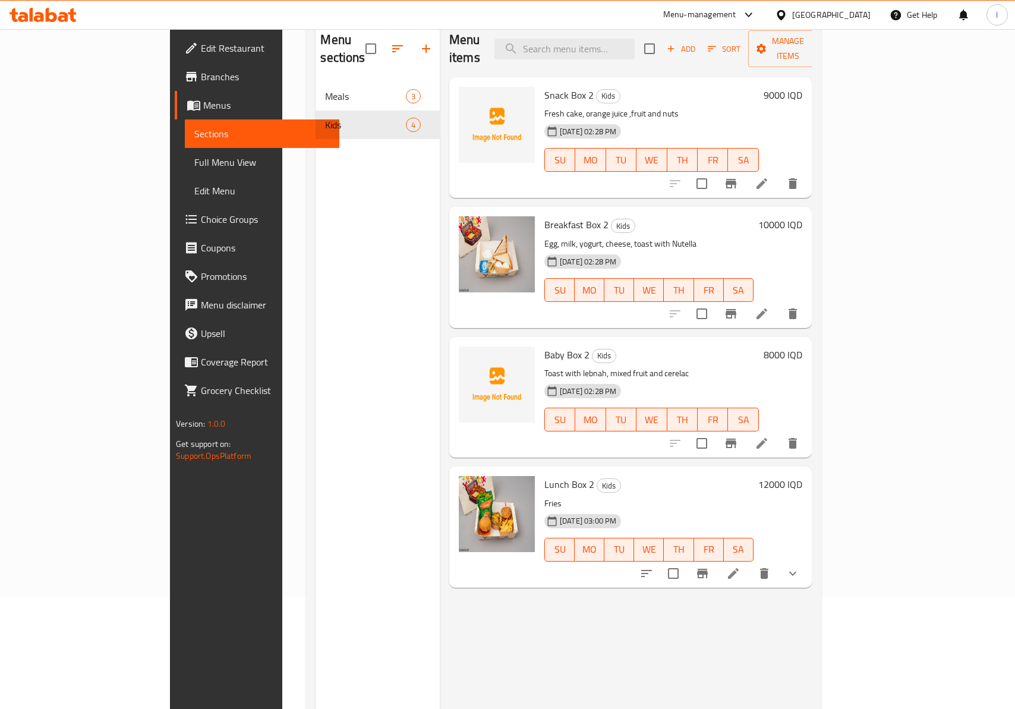
scroll to position [167, 0]
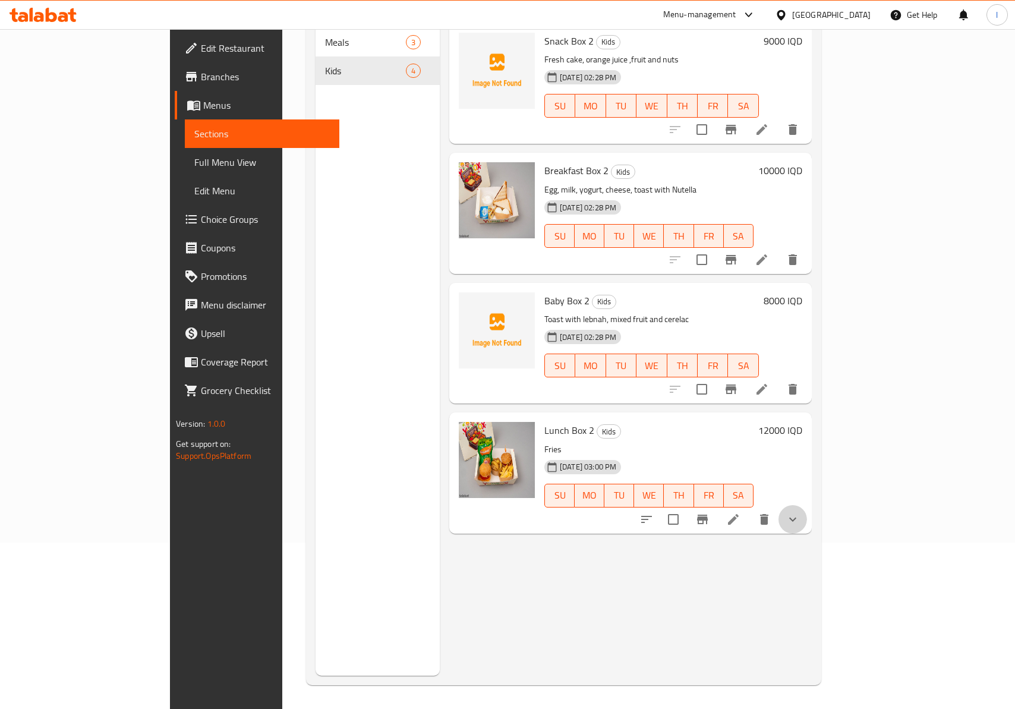
click at [807, 505] on button "show more" at bounding box center [792, 519] width 29 height 29
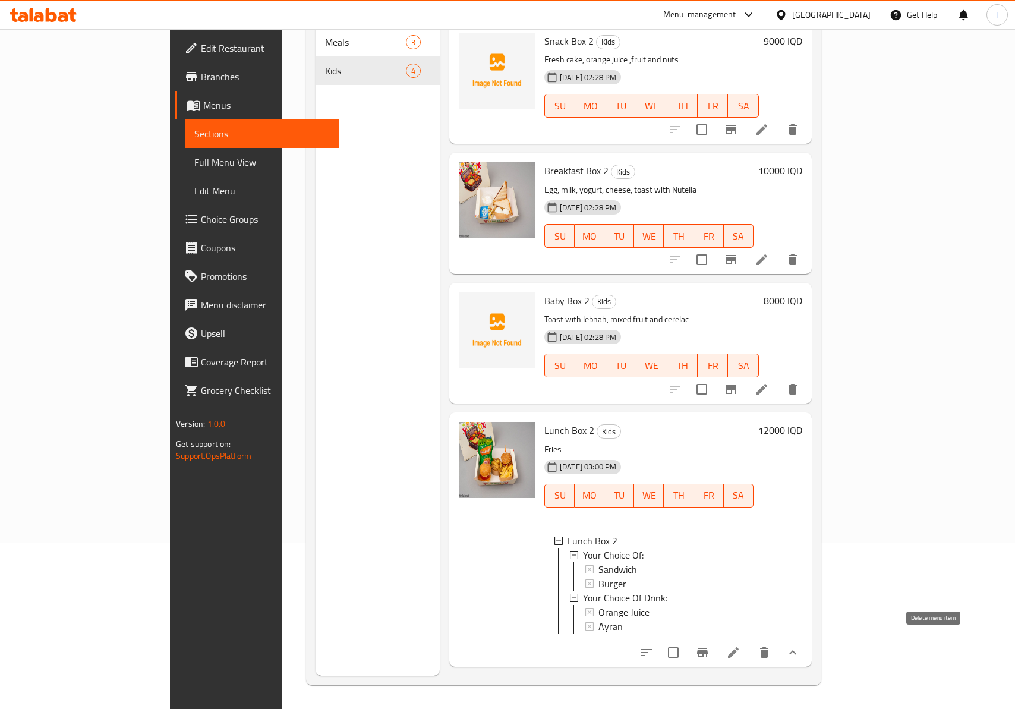
click at [771, 649] on icon "delete" at bounding box center [764, 652] width 14 height 14
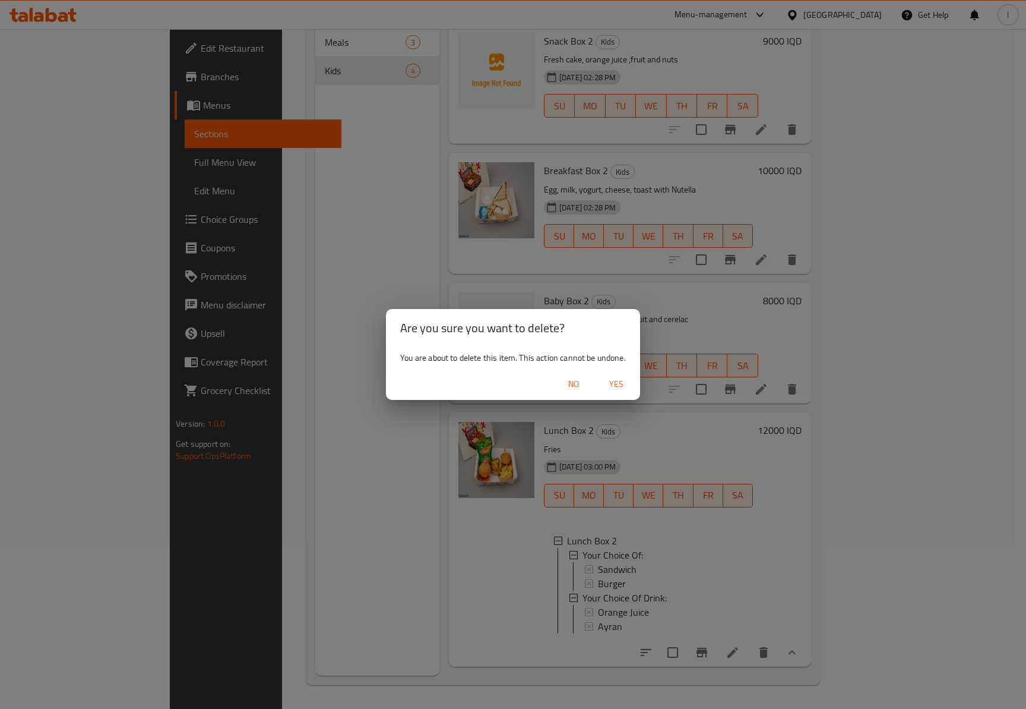
click at [621, 390] on span "Yes" at bounding box center [616, 384] width 29 height 15
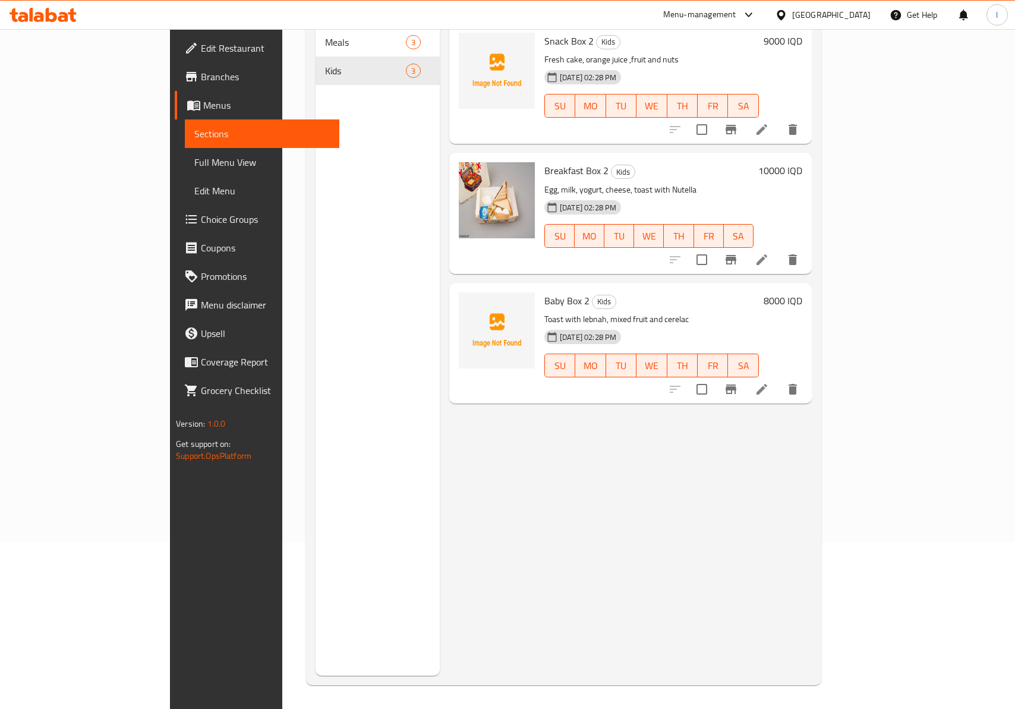
click at [315, 192] on div "Menu sections Meals 3 Kids 3" at bounding box center [377, 321] width 124 height 709
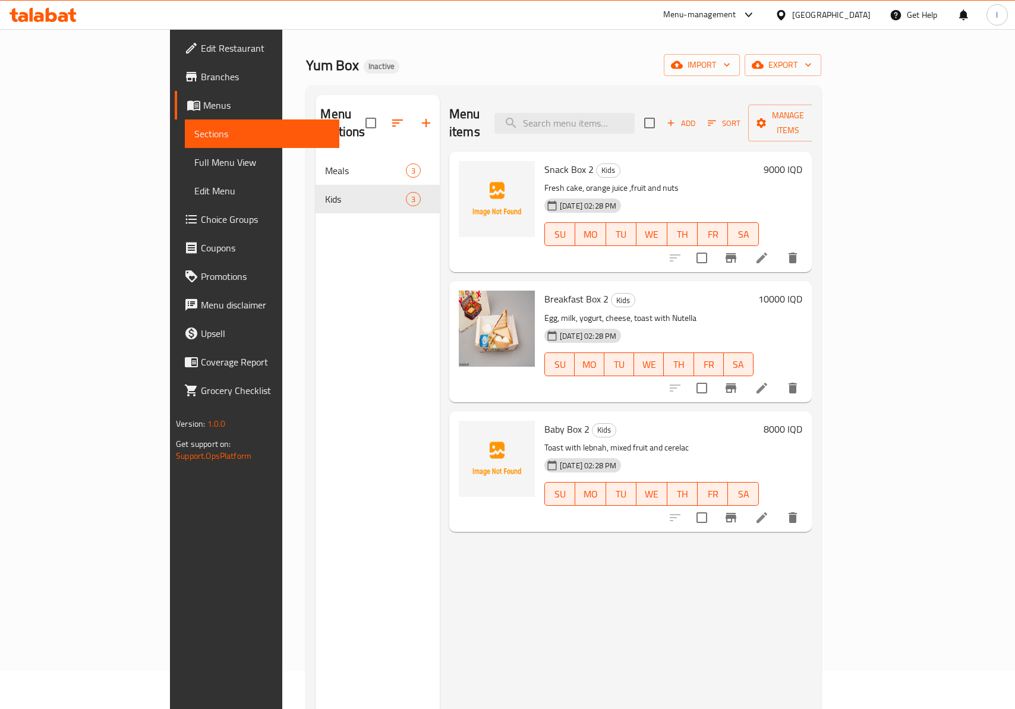
scroll to position [0, 0]
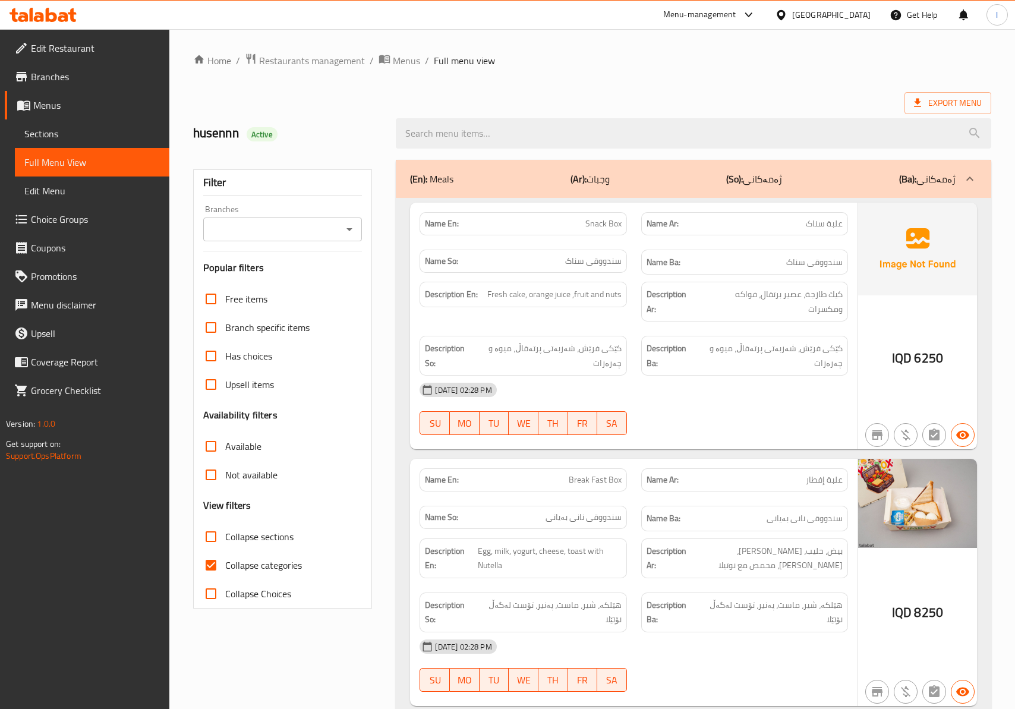
click at [255, 222] on input "Branches" at bounding box center [273, 229] width 132 height 17
click at [235, 278] on span "Yum Box, Gulan 2" at bounding box center [247, 281] width 71 height 14
type input "Yum Box, Gulan 2"
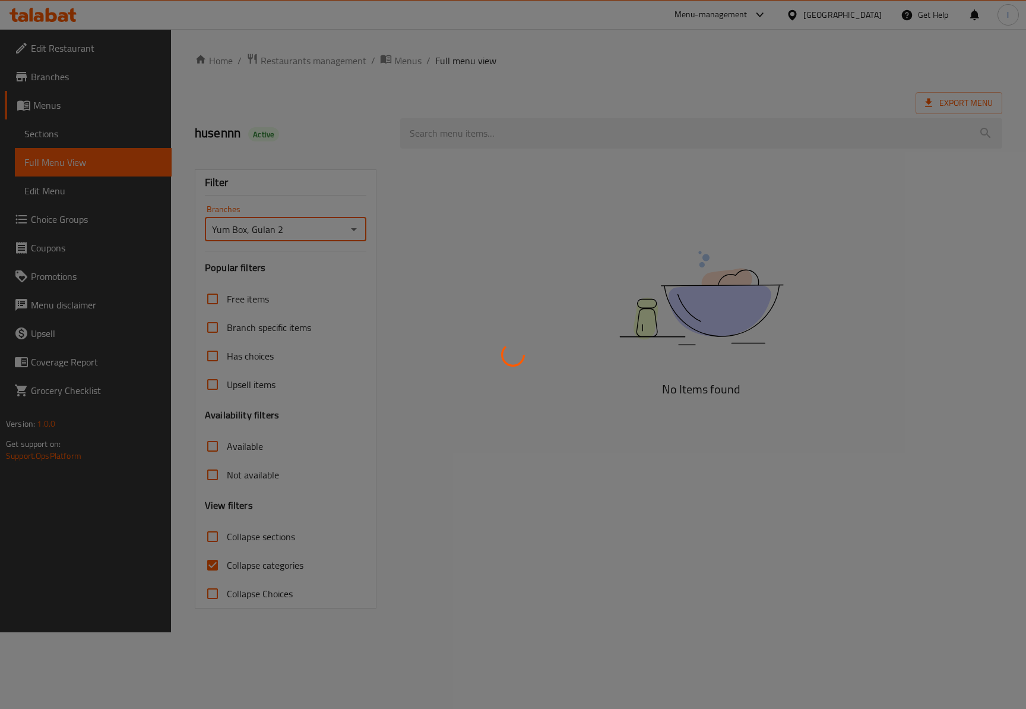
click at [247, 577] on div at bounding box center [513, 354] width 1026 height 709
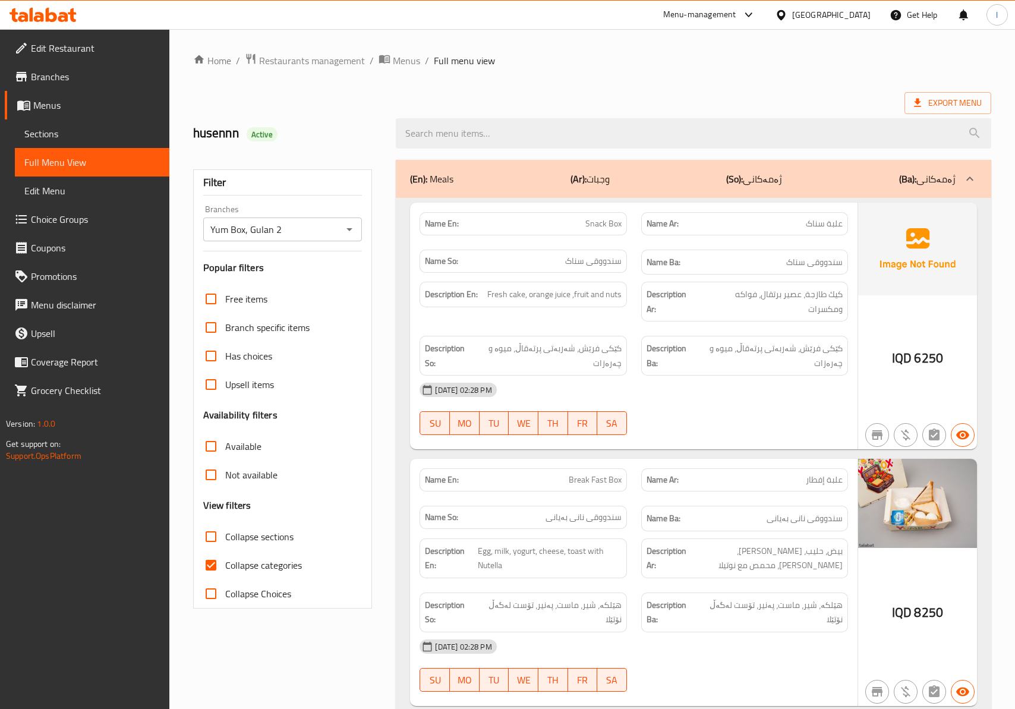
click at [234, 559] on span "Collapse categories" at bounding box center [263, 565] width 77 height 14
click at [225, 559] on input "Collapse categories" at bounding box center [211, 565] width 29 height 29
checkbox input "false"
click at [228, 531] on span "Collapse sections" at bounding box center [259, 536] width 68 height 14
click at [225, 531] on input "Collapse sections" at bounding box center [211, 536] width 29 height 29
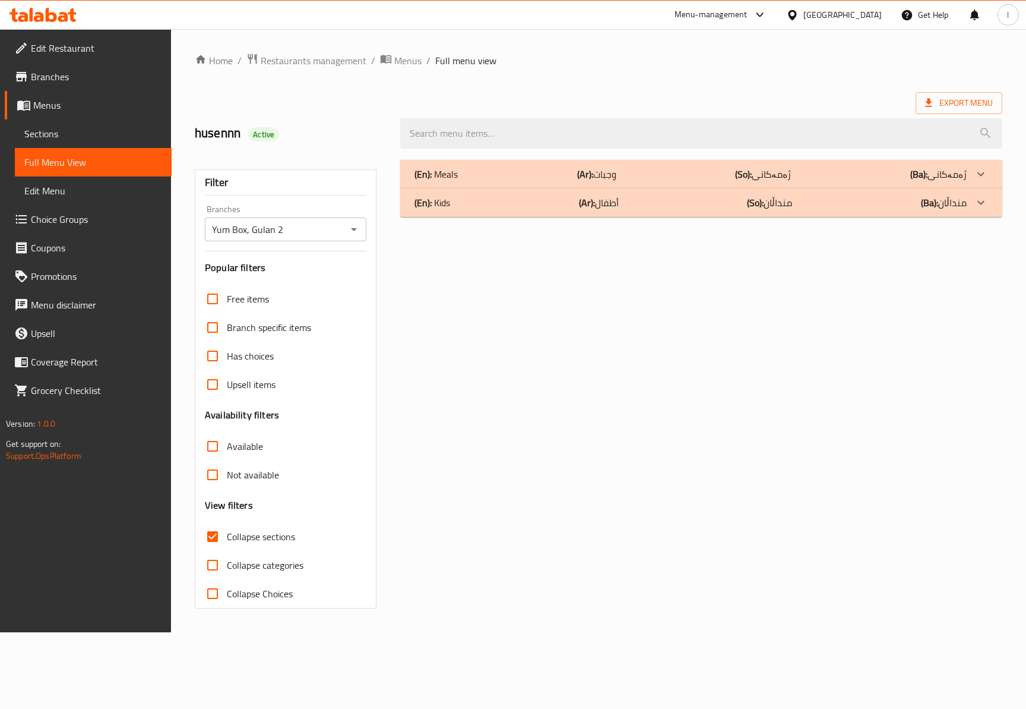
click at [226, 536] on input "Collapse sections" at bounding box center [212, 536] width 29 height 29
checkbox input "false"
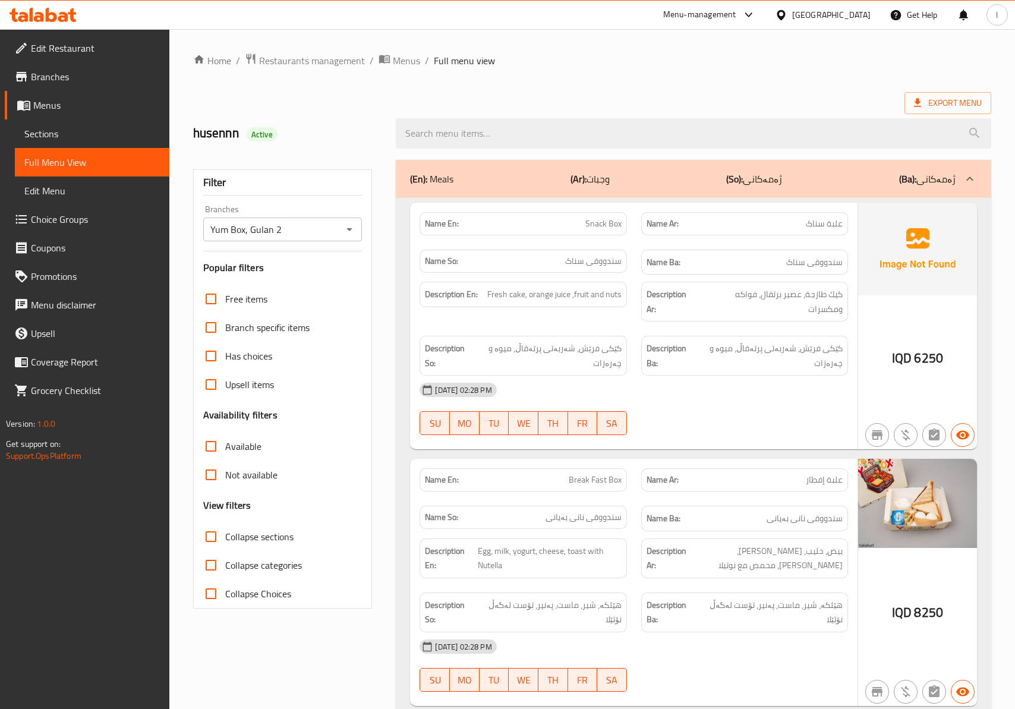
click at [780, 418] on div "28-08-2025 02:28 PM SU MO TU WE TH FR SA" at bounding box center [633, 408] width 442 height 67
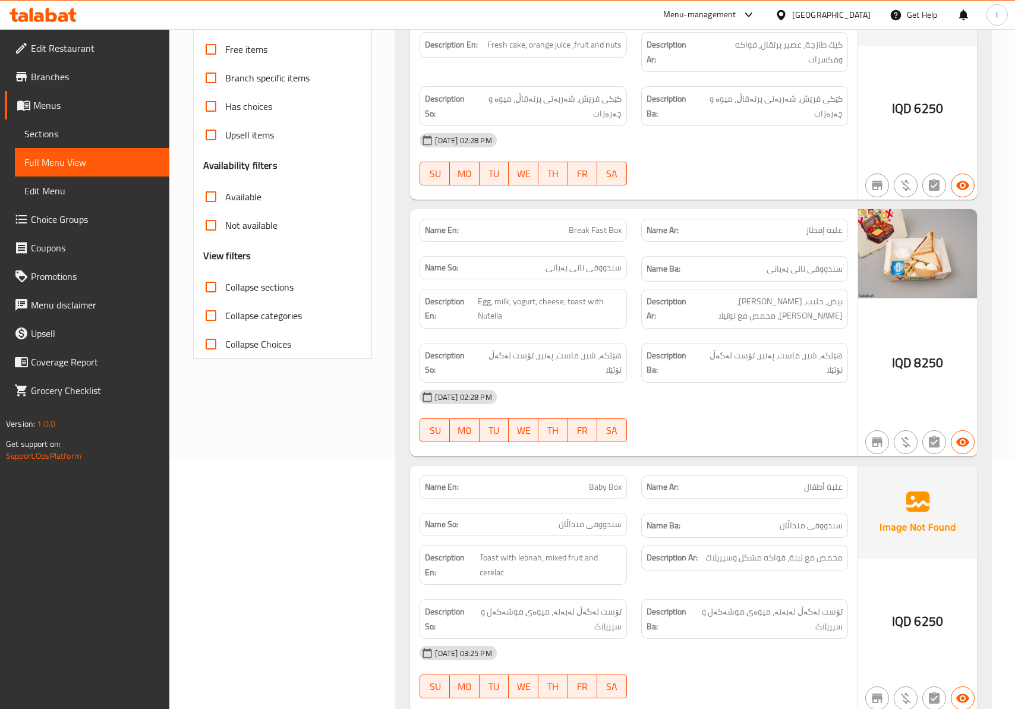
scroll to position [264, 0]
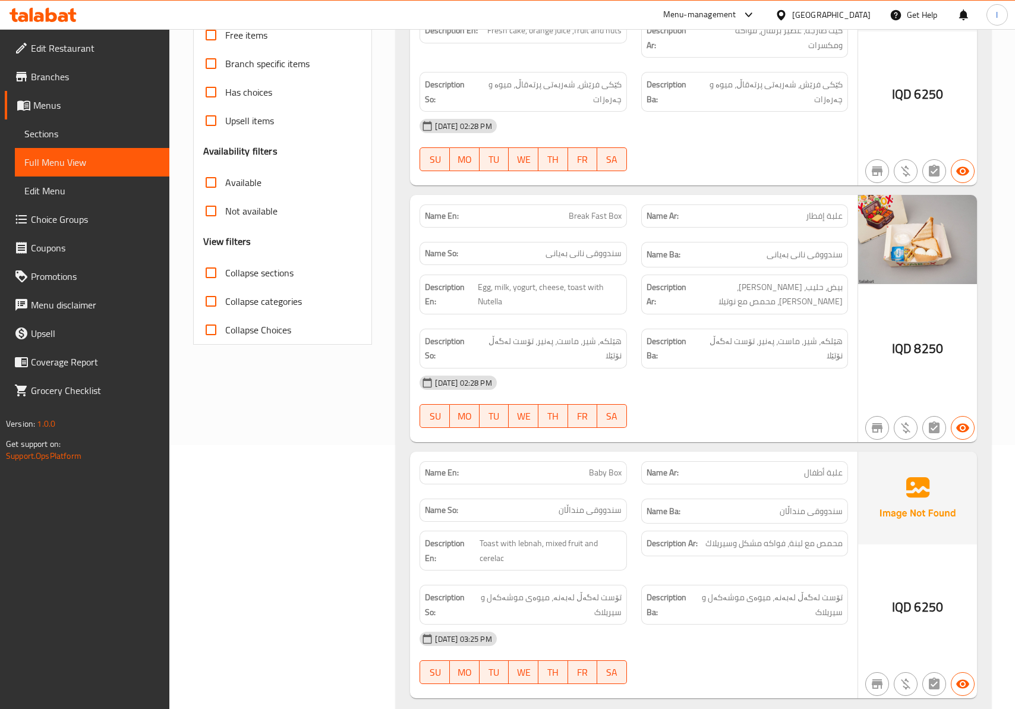
click at [728, 409] on div "28-08-2025 02:28 PM SU MO TU WE TH FR SA" at bounding box center [633, 401] width 442 height 67
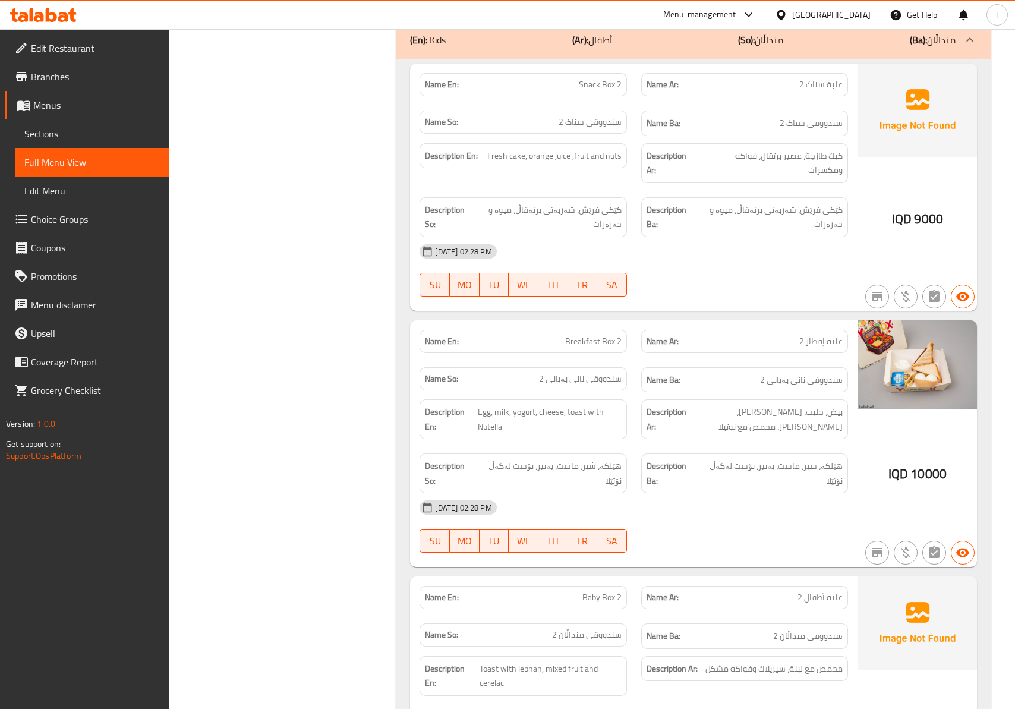
scroll to position [977, 0]
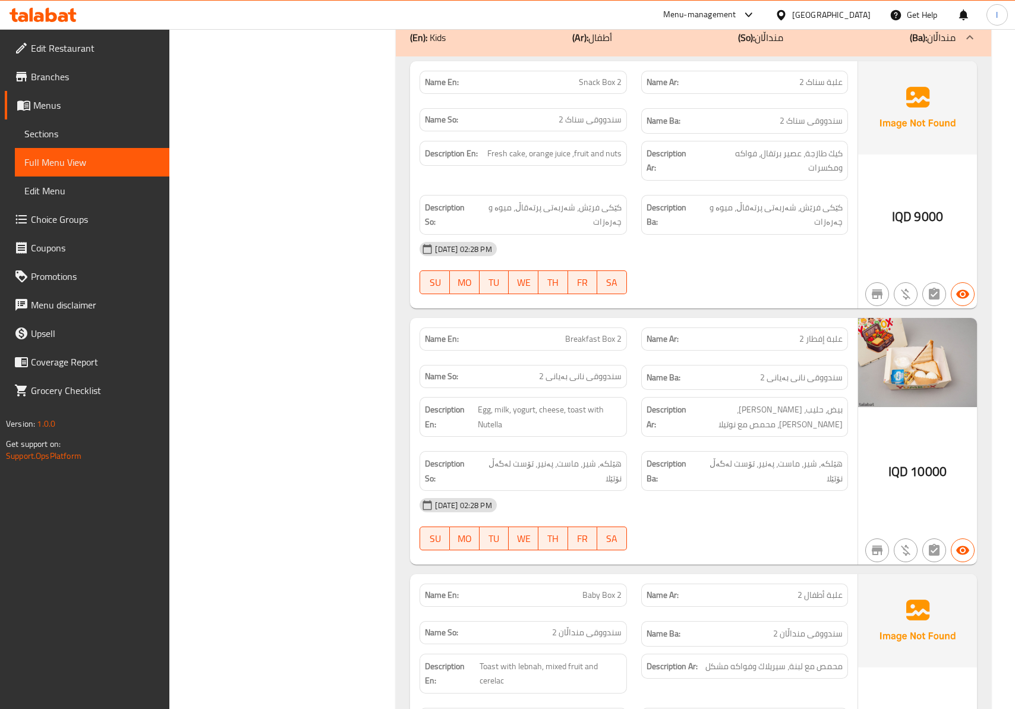
click at [696, 435] on div "Description Ar: بيض، حليب، زبادي، جبن، محمص مع نوتيلا" at bounding box center [744, 417] width 221 height 54
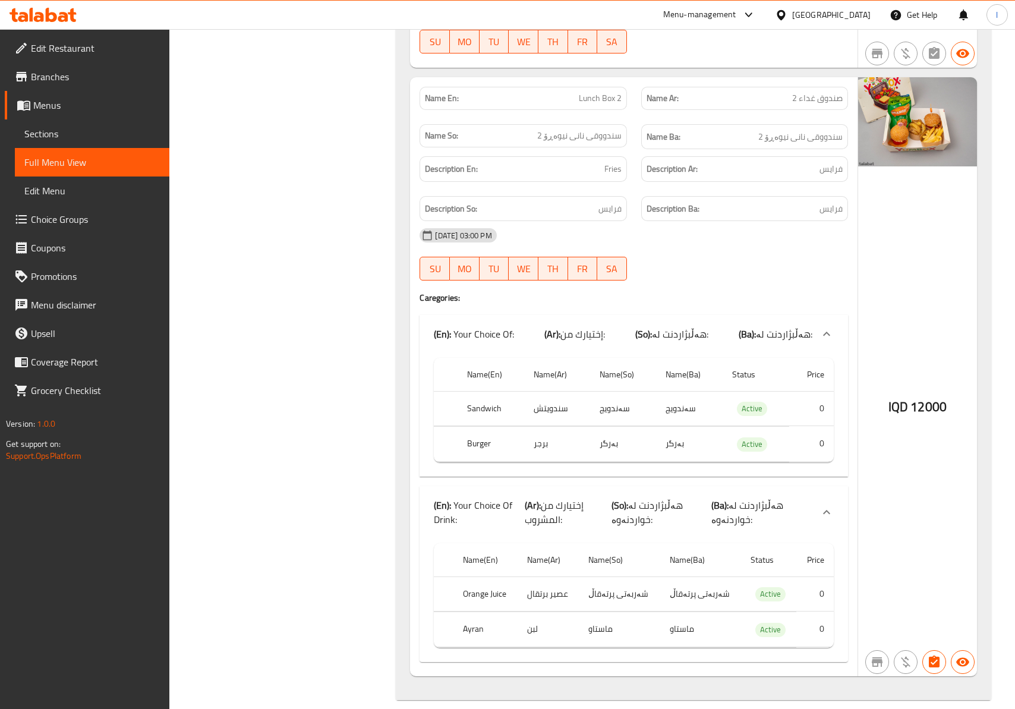
scroll to position [1466, 0]
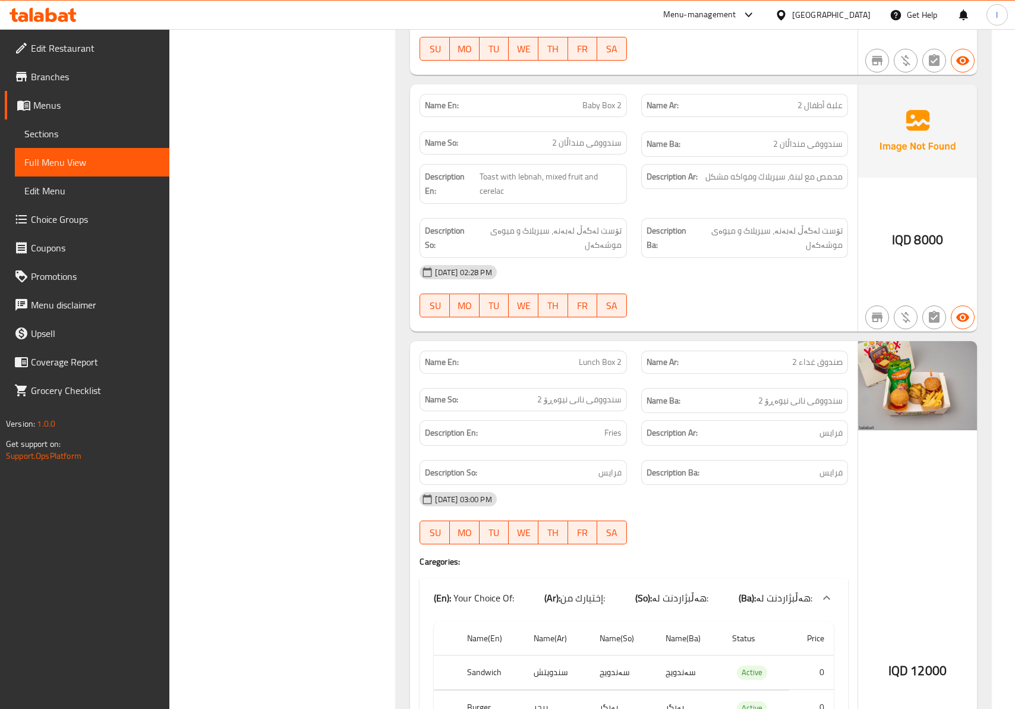
click at [726, 356] on p "Name Ar: صندوق غداء 2" at bounding box center [744, 362] width 196 height 12
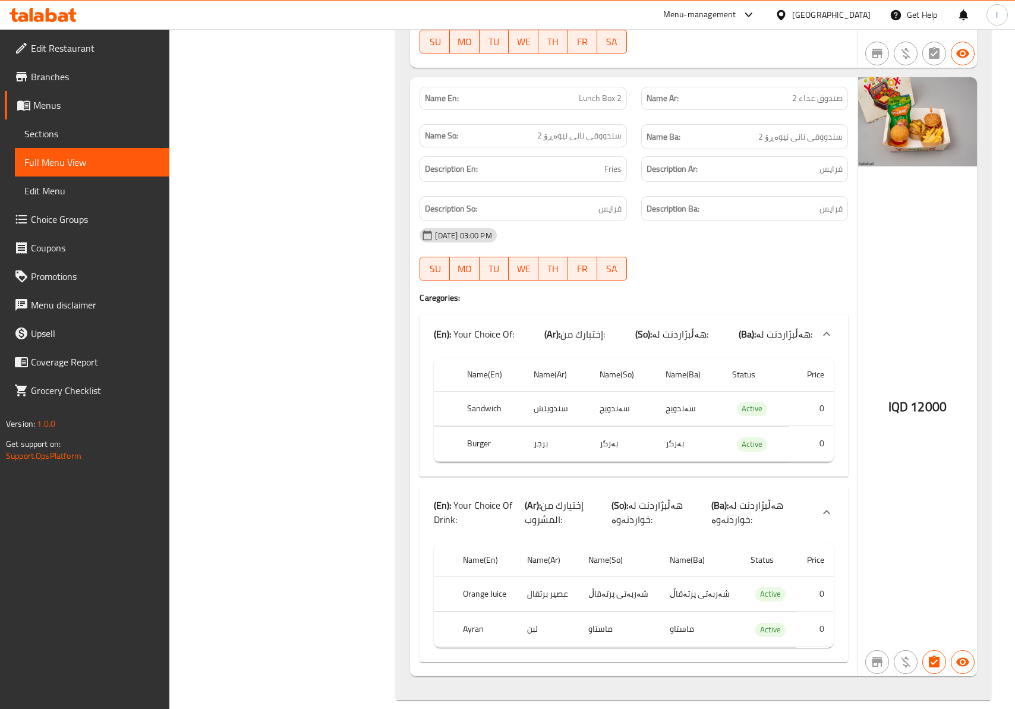
click at [695, 249] on div "28-08-2025 03:00 PM SU MO TU WE TH FR SA" at bounding box center [633, 254] width 442 height 67
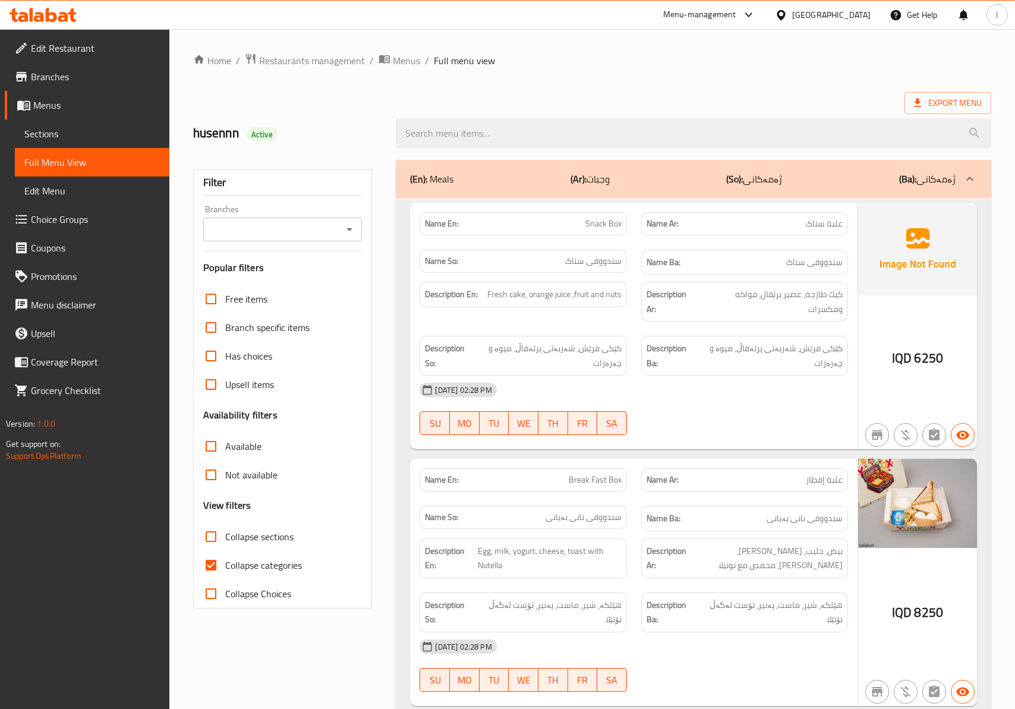
click at [267, 207] on div at bounding box center [507, 354] width 1015 height 709
click at [257, 220] on div "Branches" at bounding box center [282, 229] width 159 height 24
drag, startPoint x: 239, startPoint y: 229, endPoint x: 241, endPoint y: 236, distance: 7.9
click at [239, 229] on input "Branches" at bounding box center [273, 229] width 132 height 17
click at [253, 274] on span "Yum Box, Gulan 2" at bounding box center [247, 281] width 71 height 14
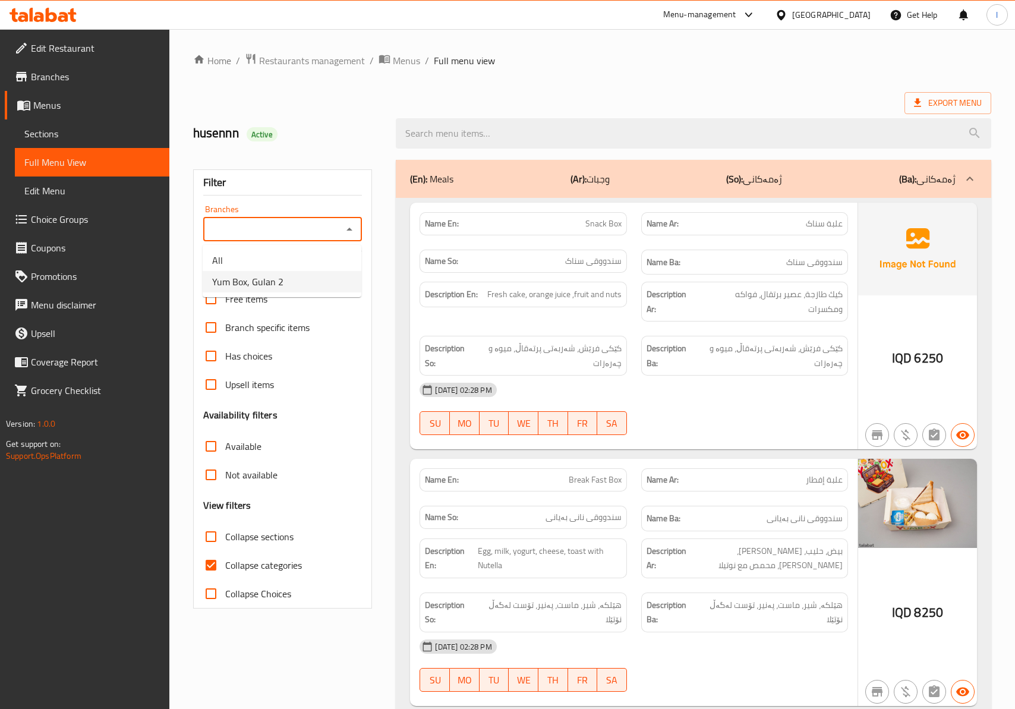
type input "Yum Box, Gulan 2"
click at [258, 571] on span "Collapse categories" at bounding box center [263, 565] width 77 height 14
click at [225, 571] on input "Collapse categories" at bounding box center [211, 565] width 29 height 29
checkbox input "false"
click at [265, 532] on span "Collapse sections" at bounding box center [259, 536] width 68 height 14
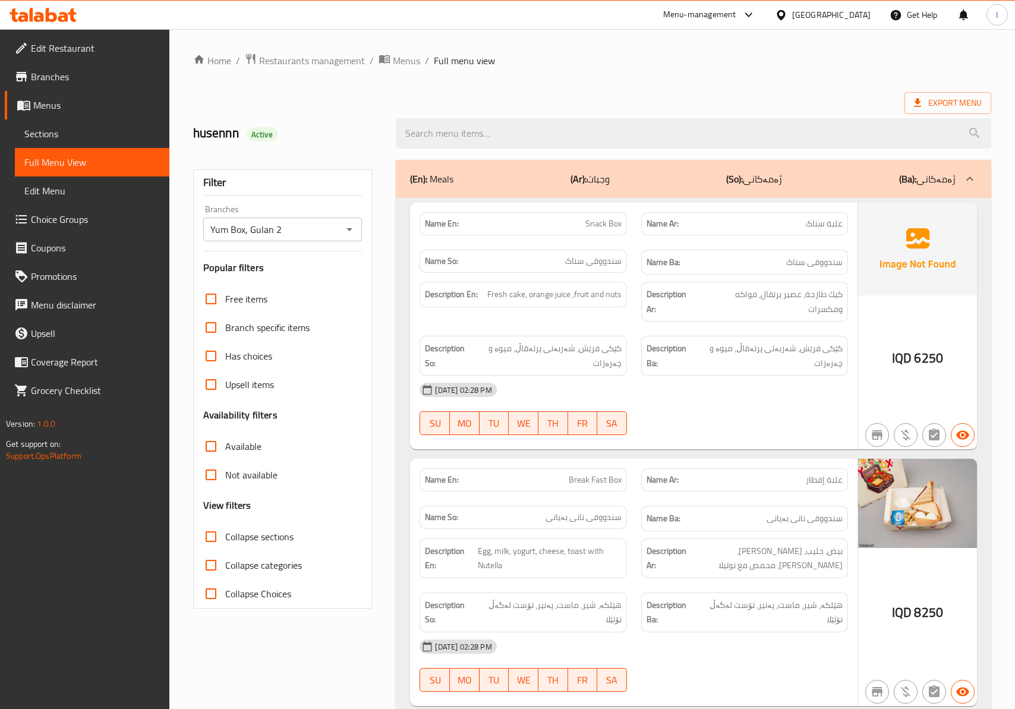
click at [225, 532] on input "Collapse sections" at bounding box center [211, 536] width 29 height 29
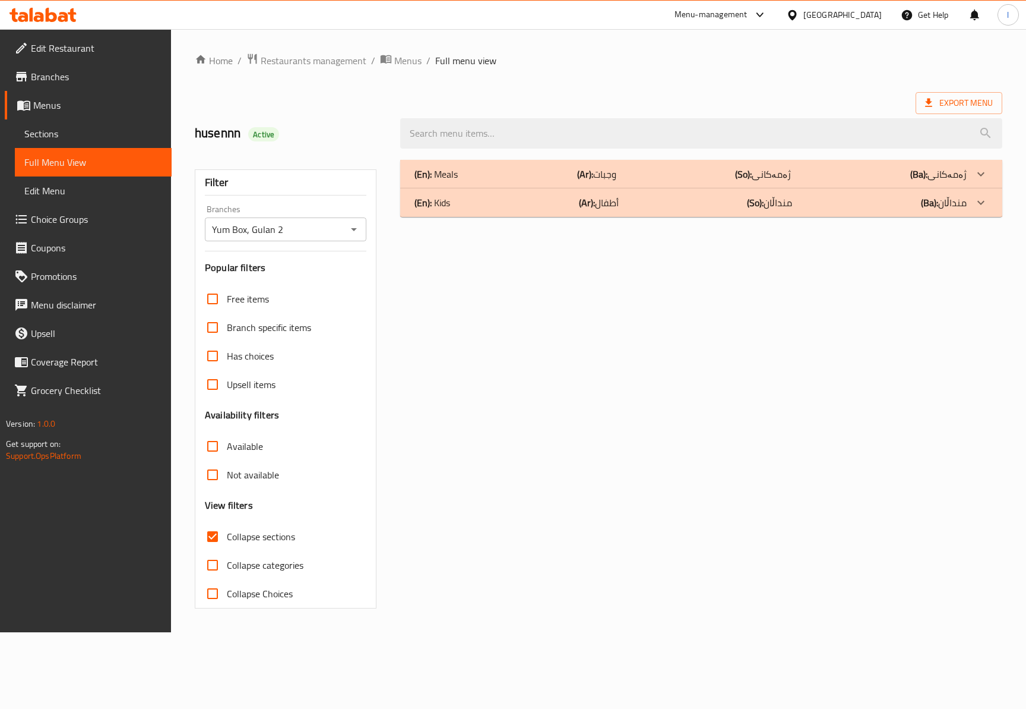
click at [265, 532] on span "Collapse sections" at bounding box center [261, 536] width 68 height 14
click at [227, 532] on input "Collapse sections" at bounding box center [212, 536] width 29 height 29
checkbox input "false"
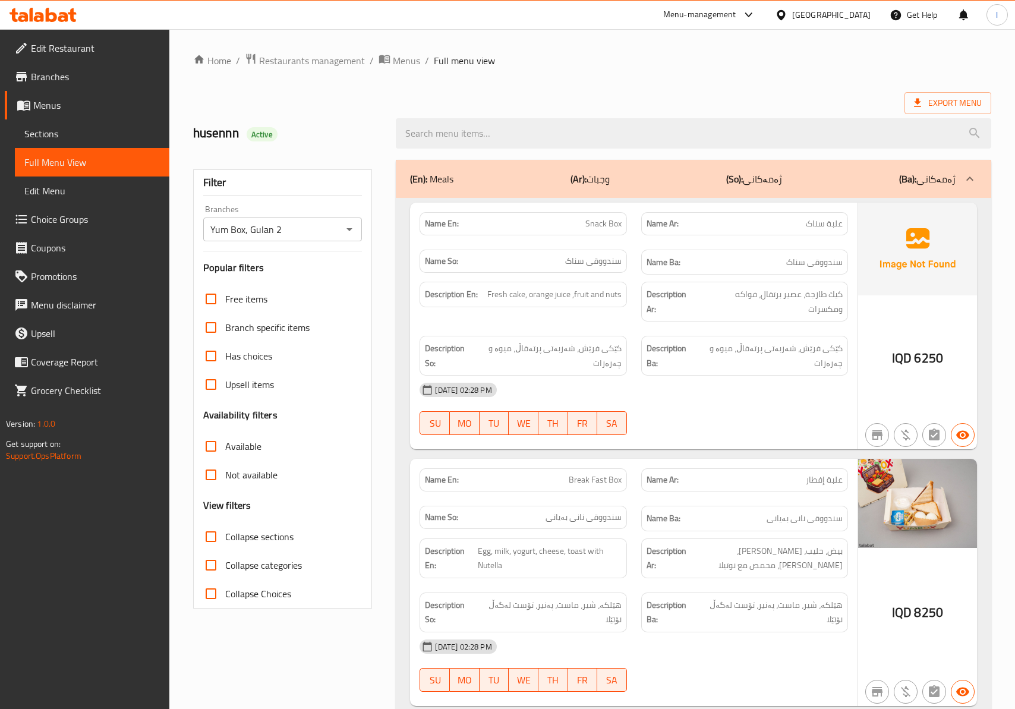
click at [759, 440] on div at bounding box center [744, 435] width 221 height 14
drag, startPoint x: 759, startPoint y: 440, endPoint x: 756, endPoint y: 457, distance: 16.9
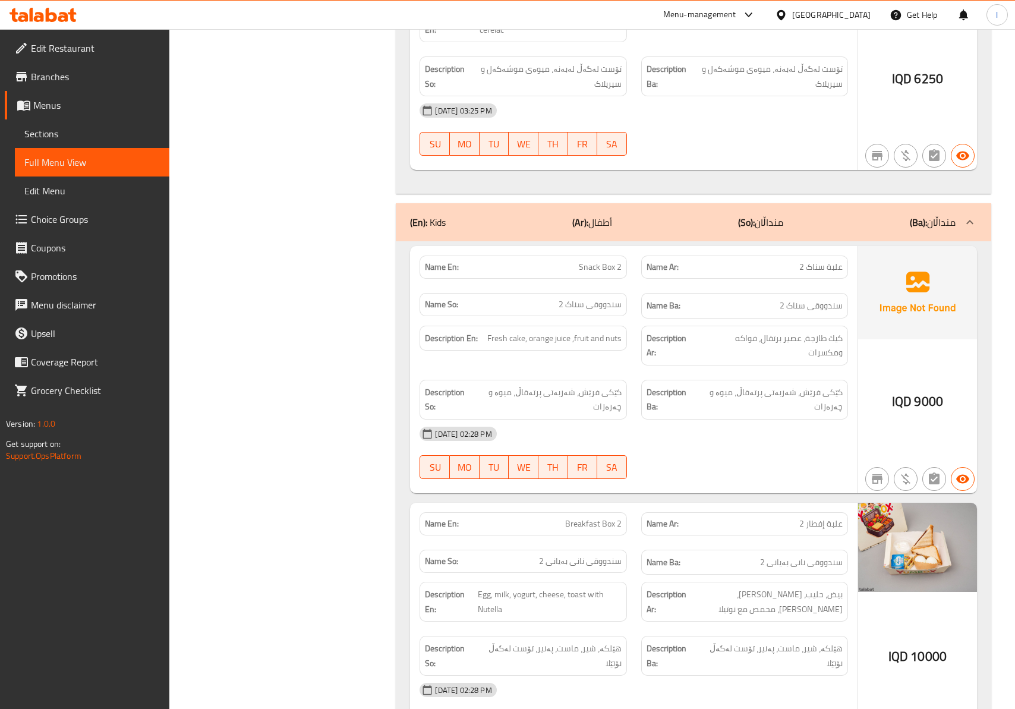
scroll to position [1117, 0]
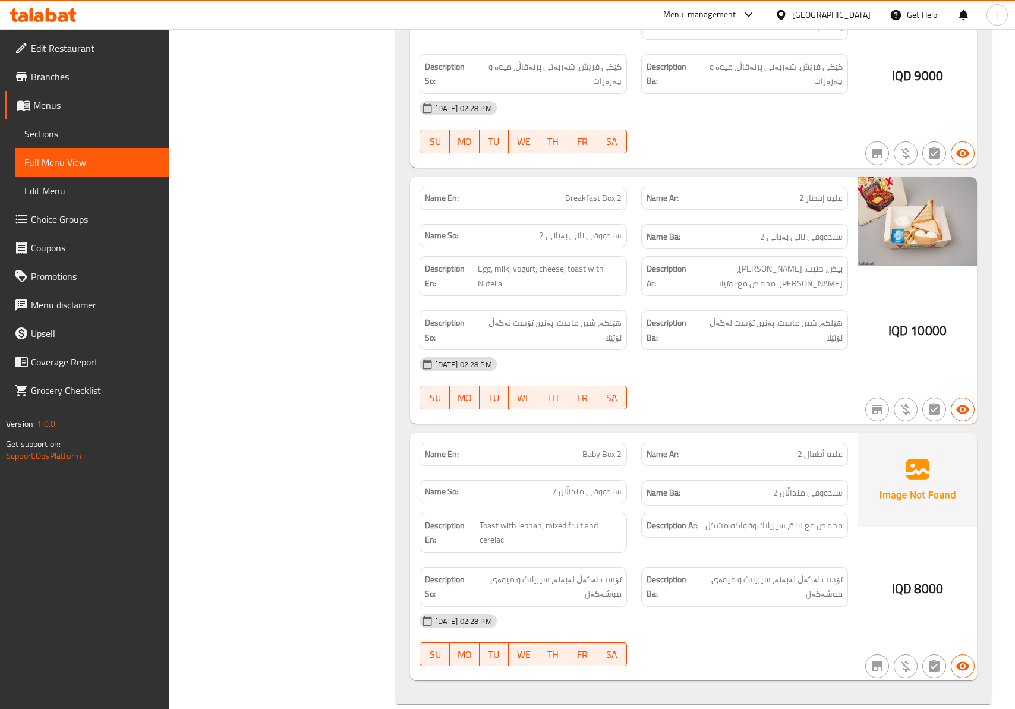
click at [604, 485] on span "سندووقی منداڵان 2" at bounding box center [587, 491] width 70 height 12
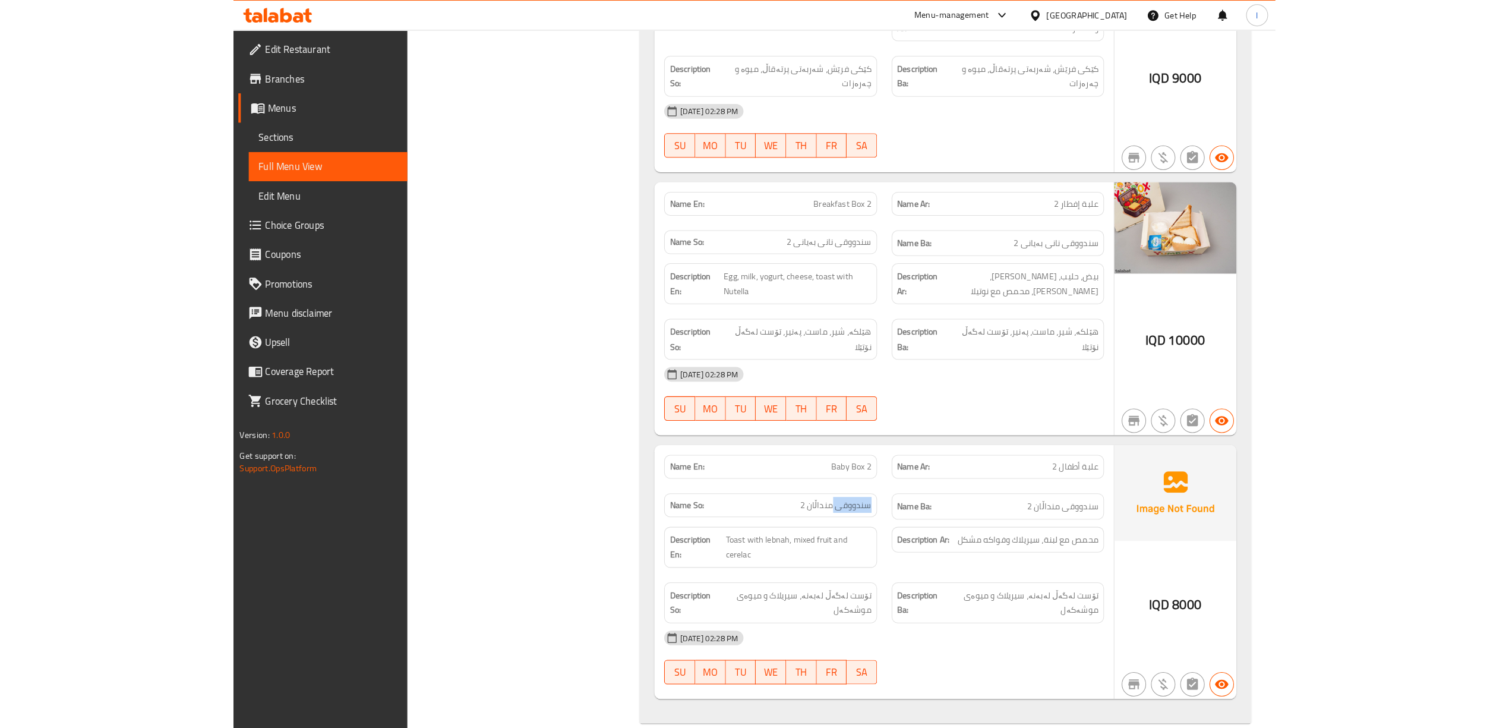
scroll to position [953, 0]
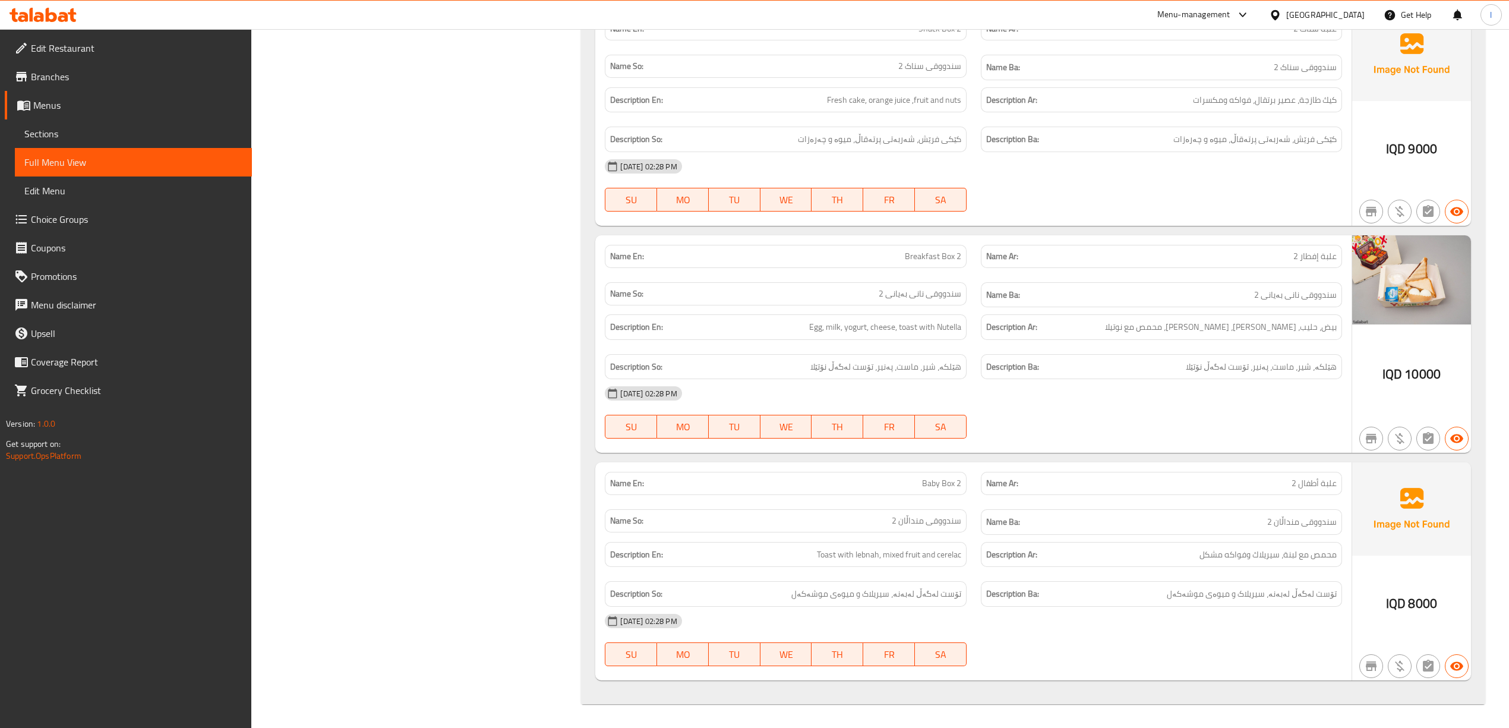
click at [1026, 299] on h6 "Name Ba: سندووقی نانی بەیانی 2" at bounding box center [1161, 295] width 350 height 15
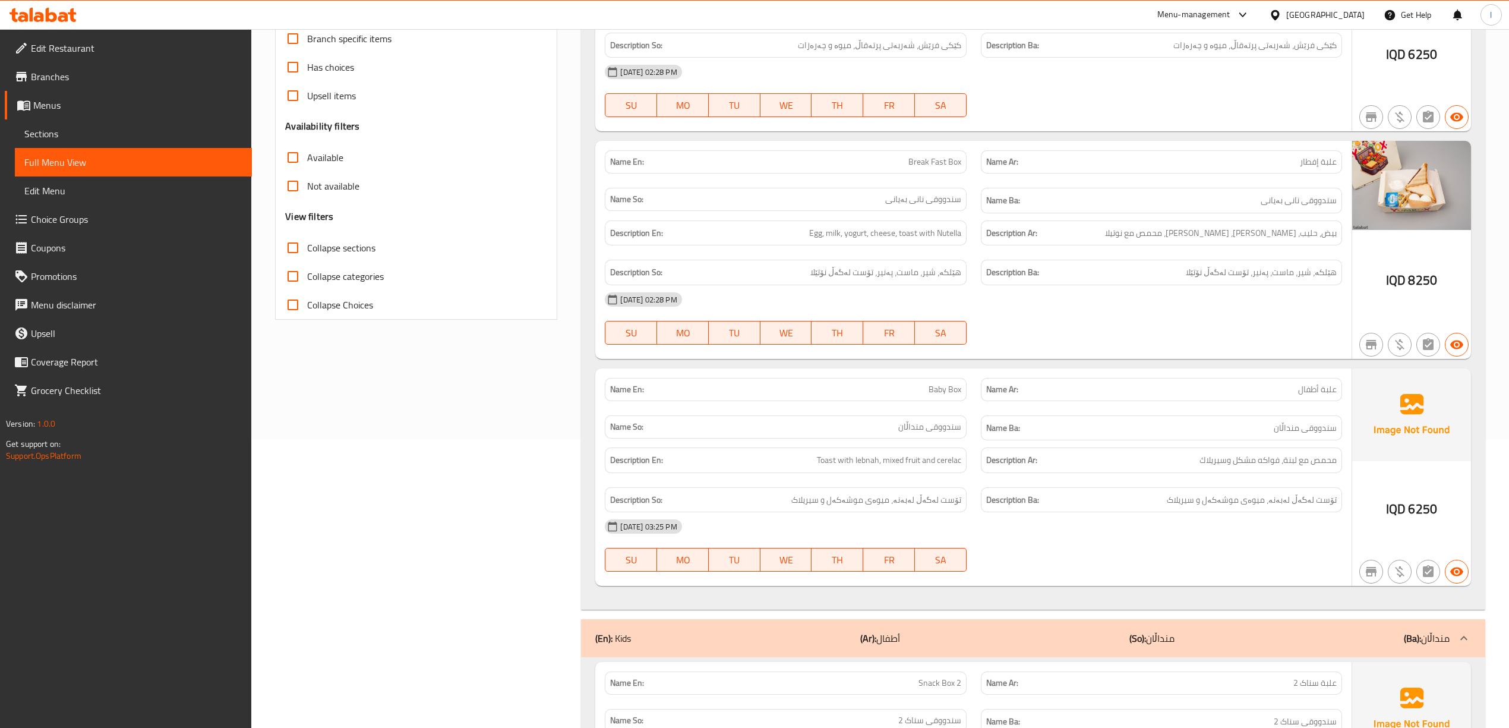
scroll to position [160, 0]
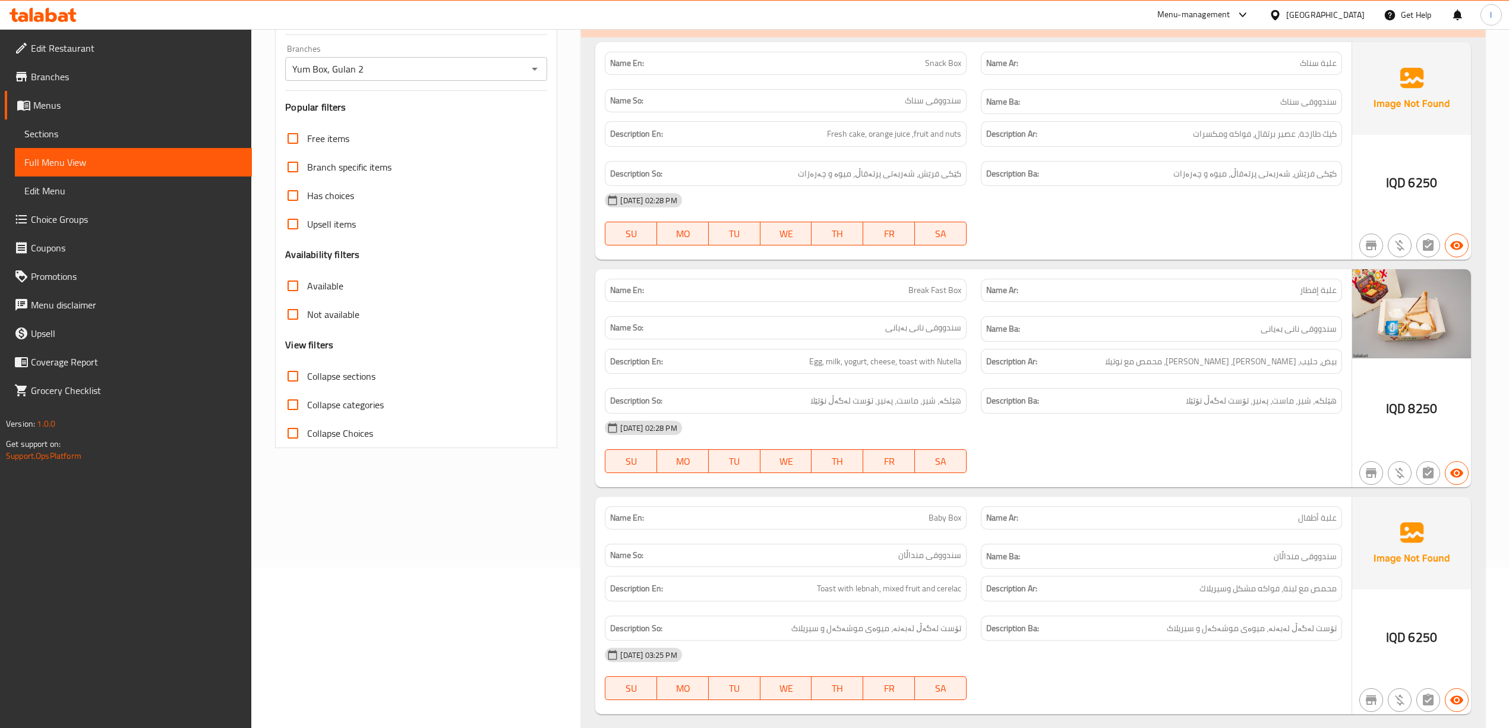
click at [53, 21] on icon at bounding box center [51, 15] width 11 height 14
